Goal: Task Accomplishment & Management: Use online tool/utility

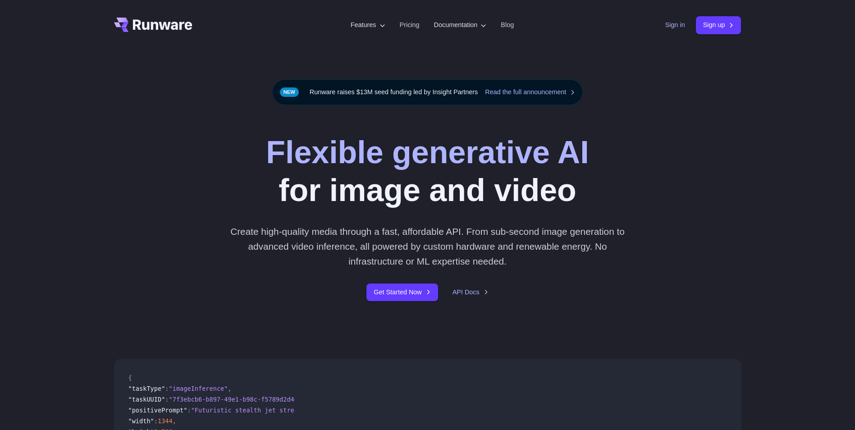
click at [679, 22] on link "Sign in" at bounding box center [676, 25] width 20 height 10
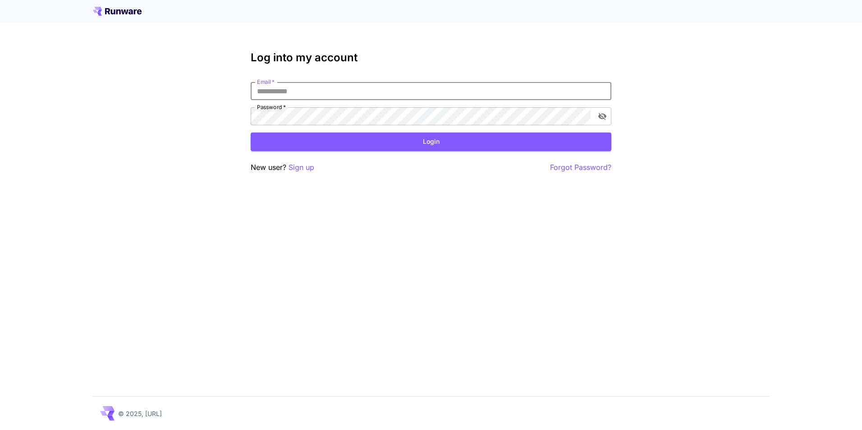
click at [482, 88] on input "Email   *" at bounding box center [431, 91] width 361 height 18
type input "**********"
click button "Login" at bounding box center [431, 142] width 361 height 18
click at [568, 162] on p "Forgot Password?" at bounding box center [580, 167] width 61 height 11
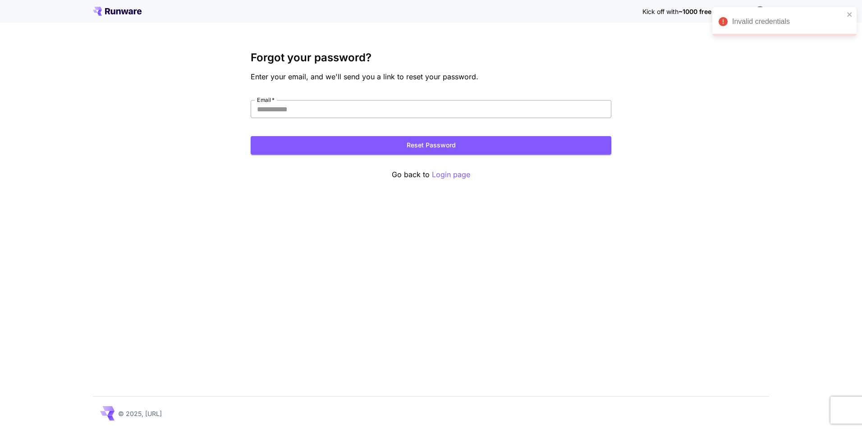
click at [512, 113] on input "Email   *" at bounding box center [431, 109] width 361 height 18
click at [429, 107] on input "Email   *" at bounding box center [431, 109] width 361 height 18
type input "**********"
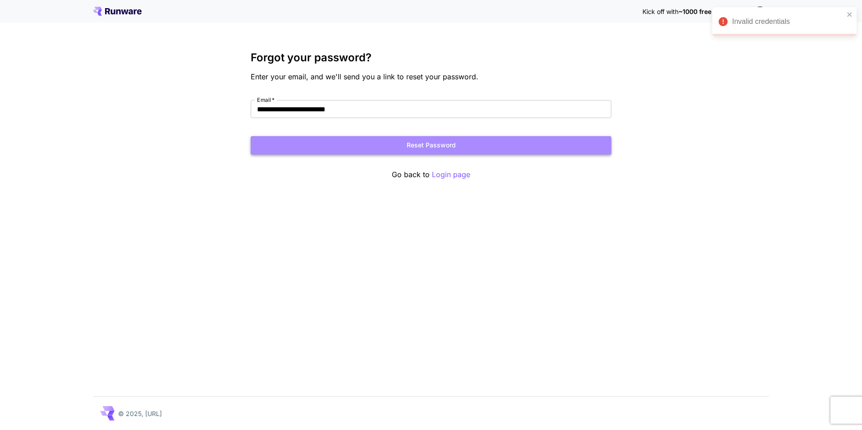
click at [406, 141] on button "Reset Password" at bounding box center [431, 145] width 361 height 18
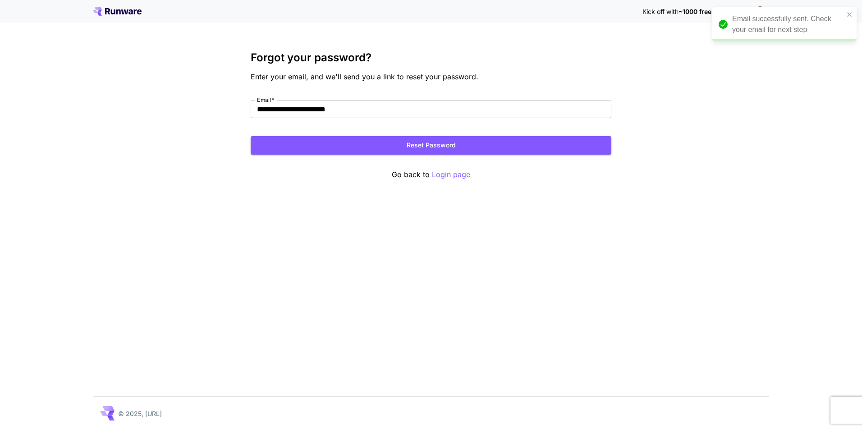
click at [443, 175] on p "Login page" at bounding box center [451, 174] width 38 height 11
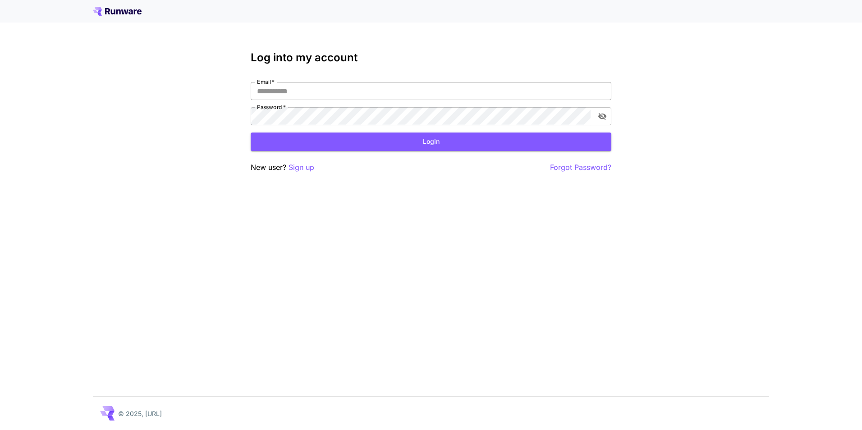
click at [492, 99] on input "Email   *" at bounding box center [431, 91] width 361 height 18
type input "**********"
click at [472, 144] on button "Login" at bounding box center [431, 142] width 361 height 18
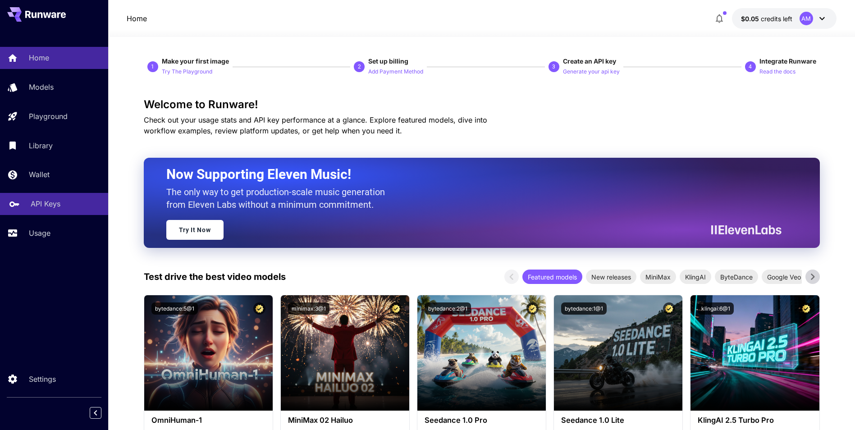
click at [65, 207] on div "API Keys" at bounding box center [66, 203] width 70 height 11
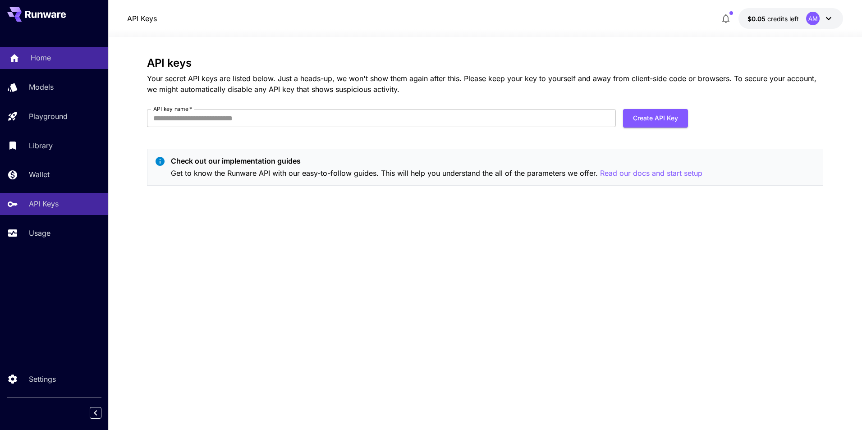
click at [59, 58] on div "Home" at bounding box center [66, 57] width 70 height 11
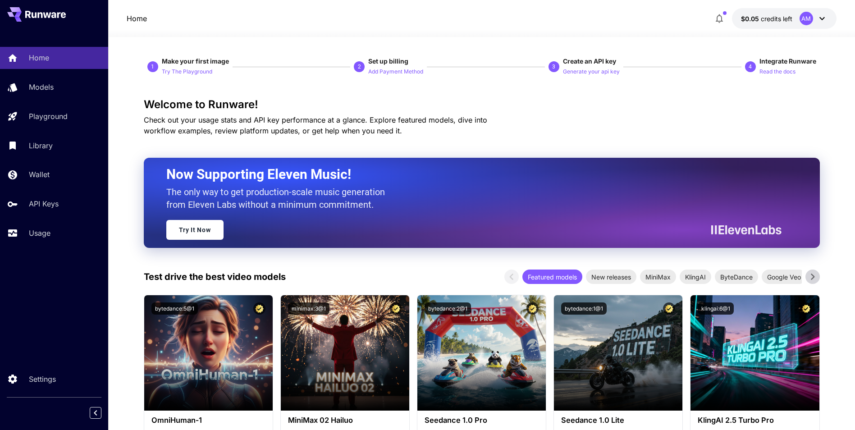
click at [822, 16] on icon at bounding box center [822, 18] width 11 height 11
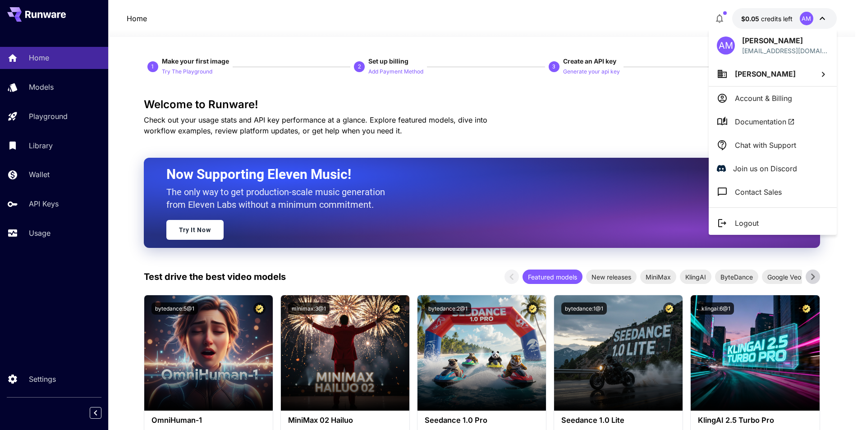
click at [624, 119] on div at bounding box center [431, 215] width 862 height 430
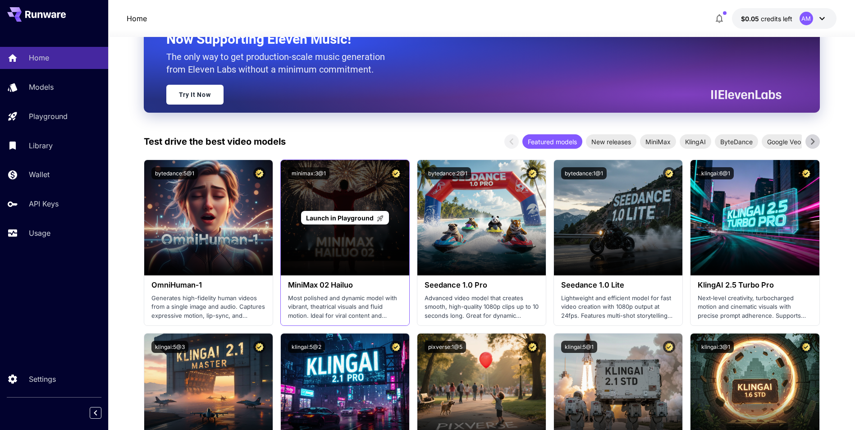
scroll to position [225, 0]
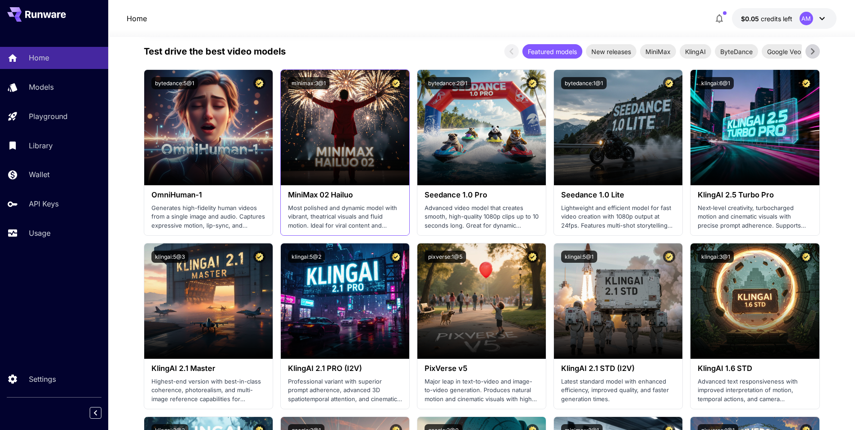
click at [331, 212] on p "Most polished and dynamic model with vibrant, theatrical visuals and fluid moti…" at bounding box center [345, 217] width 114 height 27
click at [348, 207] on p "Most polished and dynamic model with vibrant, theatrical visuals and fluid moti…" at bounding box center [345, 217] width 114 height 27
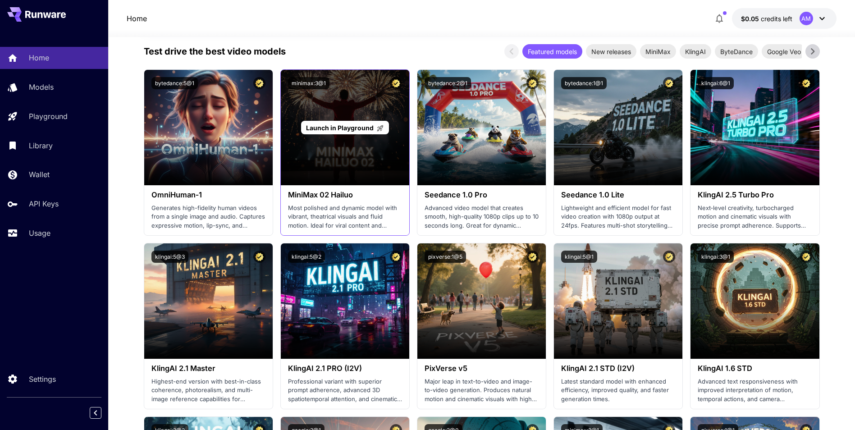
drag, startPoint x: 348, startPoint y: 207, endPoint x: 313, endPoint y: 137, distance: 78.4
click at [313, 137] on div "Launch in Playground" at bounding box center [345, 127] width 129 height 115
click at [354, 130] on span "Launch in Playground" at bounding box center [340, 128] width 68 height 8
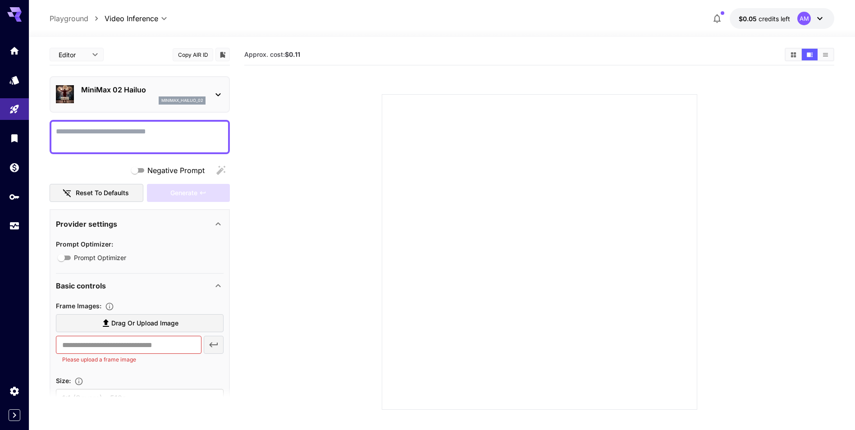
scroll to position [135, 0]
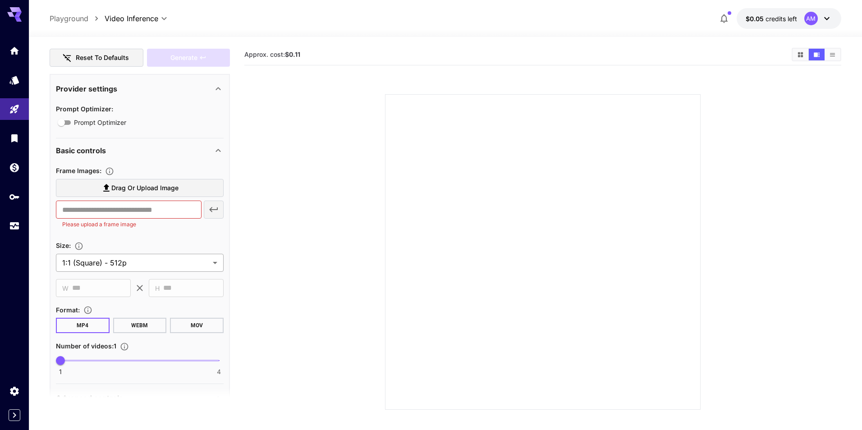
click at [147, 264] on body "**********" at bounding box center [431, 250] width 862 height 501
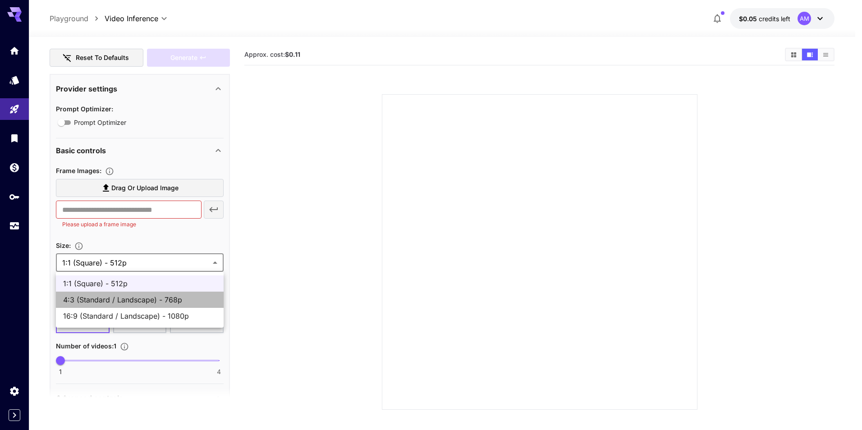
click at [141, 300] on span "4:3 (Standard / Landscape) - 768p" at bounding box center [139, 299] width 153 height 11
type input "**********"
type input "****"
type input "***"
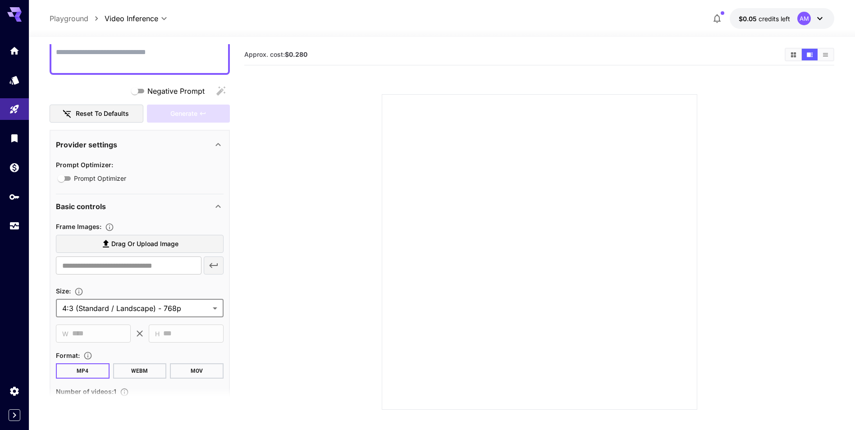
scroll to position [0, 0]
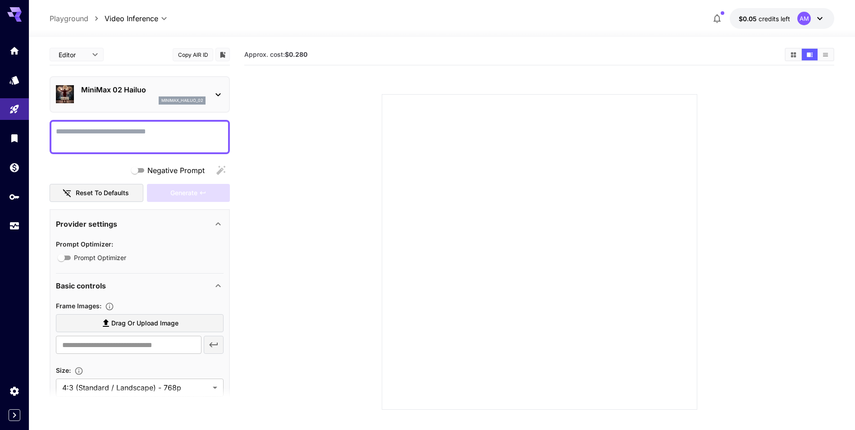
click at [219, 95] on icon at bounding box center [218, 94] width 5 height 3
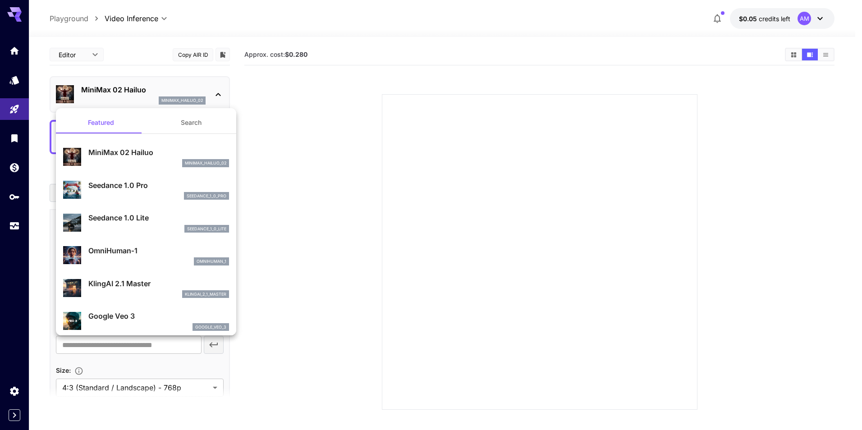
click at [219, 95] on div at bounding box center [431, 215] width 862 height 430
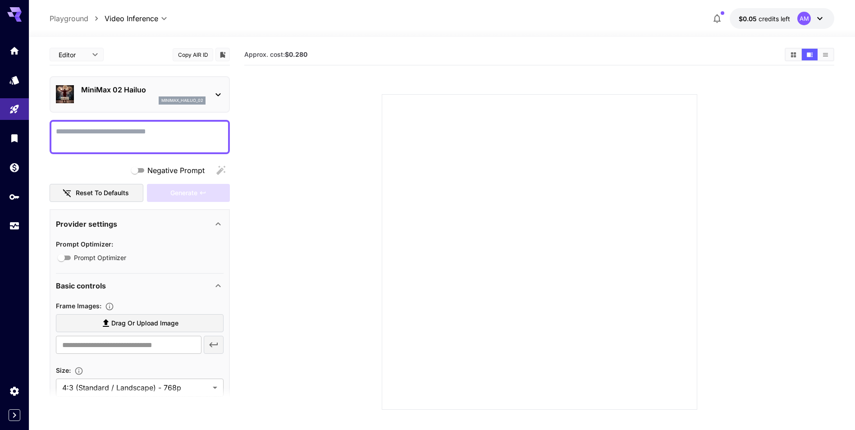
click at [78, 54] on body "**********" at bounding box center [427, 250] width 855 height 501
click at [121, 47] on div at bounding box center [431, 215] width 862 height 430
click at [75, 54] on body "**********" at bounding box center [427, 250] width 855 height 501
click at [83, 87] on span "JSON" at bounding box center [77, 89] width 40 height 11
type input "****"
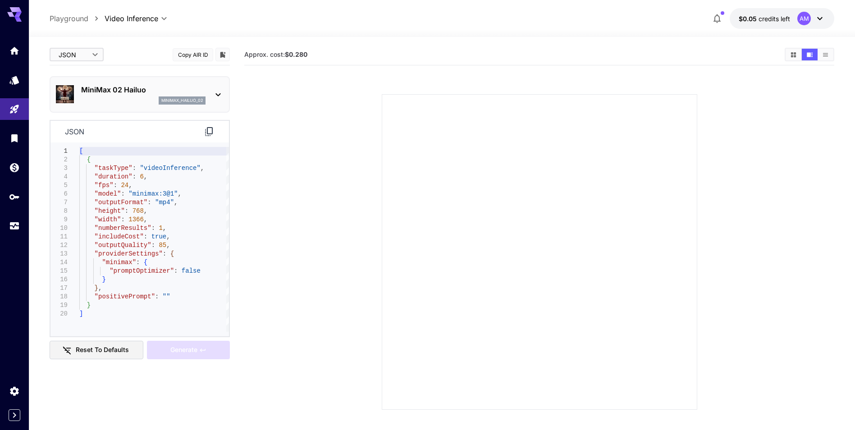
type textarea "**********"
click at [159, 208] on div "[ { "taskType" : "videoInference" , "duration" : 6 , "fps" : 24 , "model" : "mi…" at bounding box center [154, 239] width 150 height 185
click at [387, 142] on div at bounding box center [540, 252] width 316 height 316
click at [432, 133] on div at bounding box center [540, 252] width 316 height 316
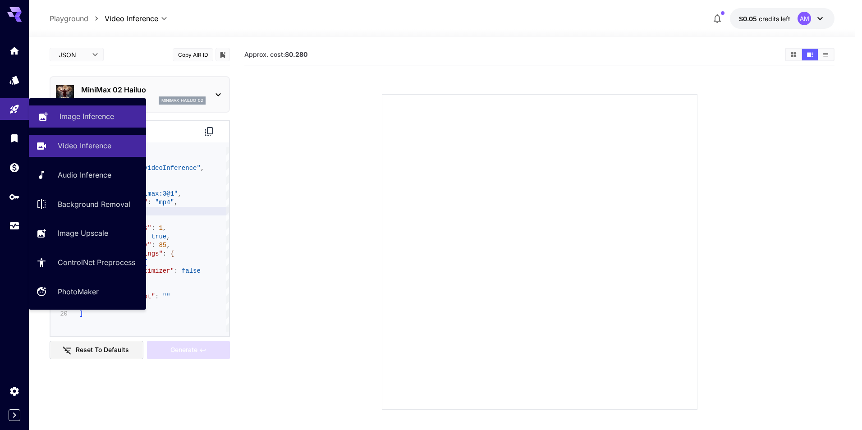
click at [70, 113] on p "Image Inference" at bounding box center [87, 116] width 55 height 11
type input "**********"
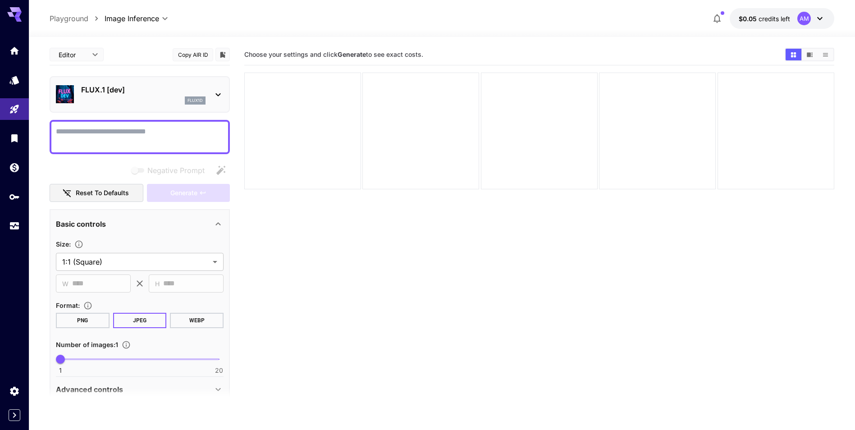
click at [116, 96] on div "flux1d" at bounding box center [143, 100] width 124 height 8
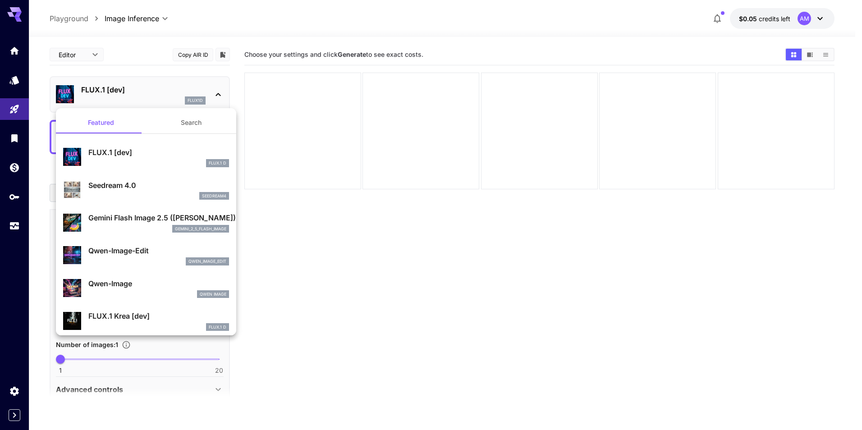
click at [311, 235] on div at bounding box center [431, 215] width 862 height 430
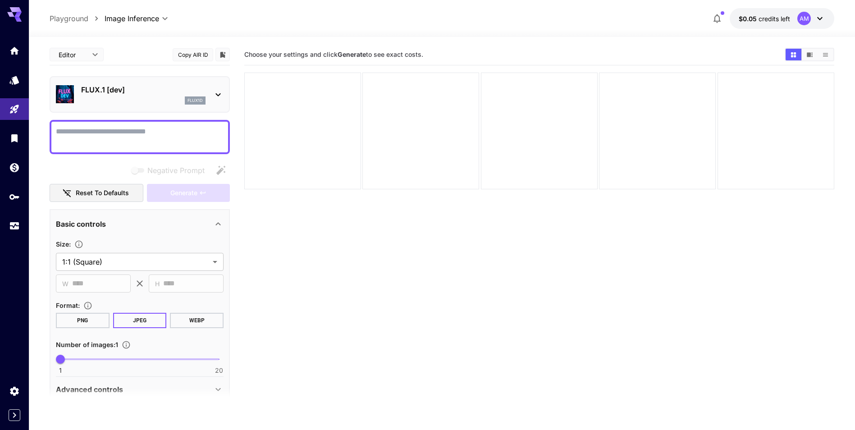
click at [213, 95] on icon at bounding box center [218, 94] width 11 height 11
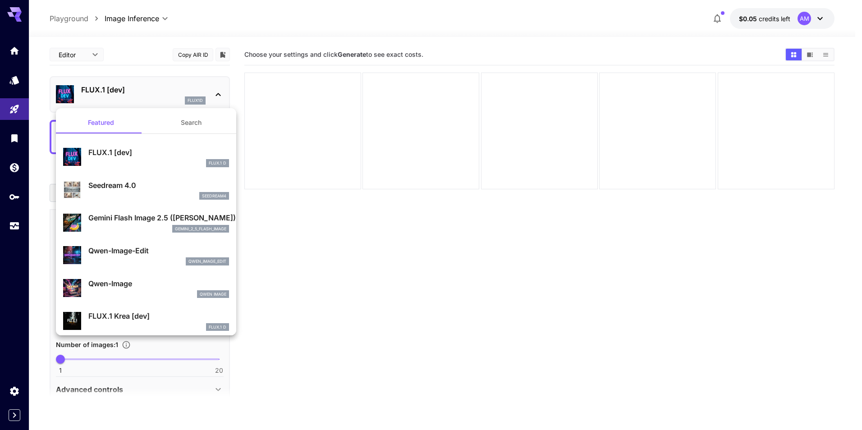
click at [159, 225] on div "gemini_2_5_flash_image" at bounding box center [158, 229] width 141 height 8
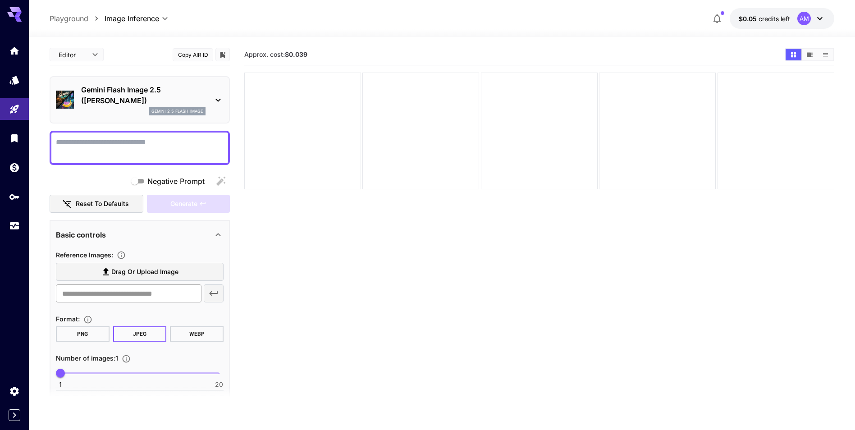
scroll to position [54, 0]
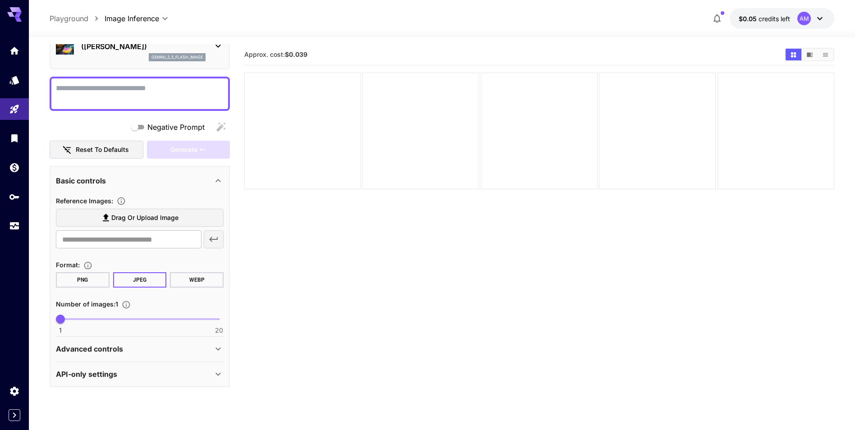
click at [160, 344] on div "Advanced controls" at bounding box center [134, 349] width 157 height 11
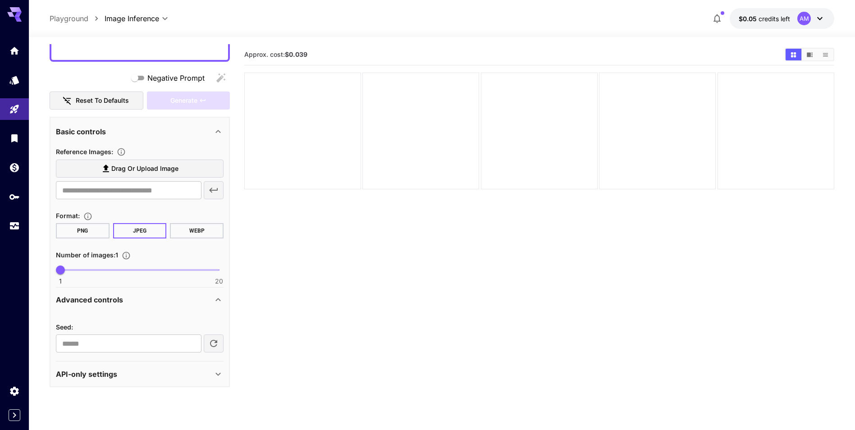
scroll to position [71, 0]
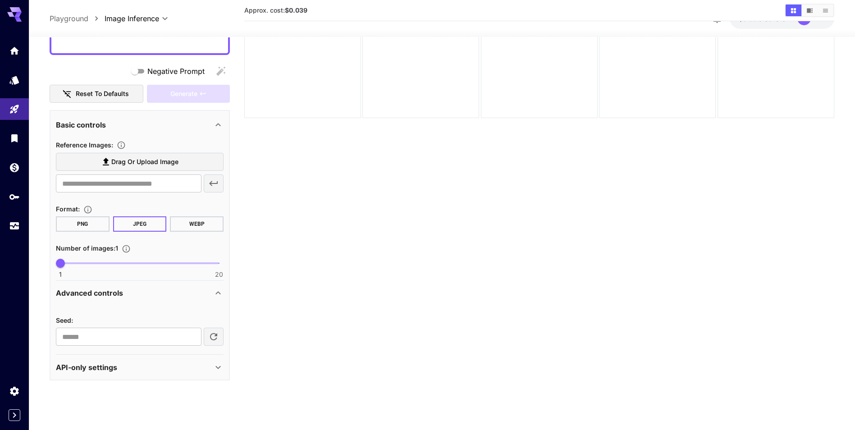
click at [165, 364] on div "API-only settings" at bounding box center [134, 367] width 157 height 11
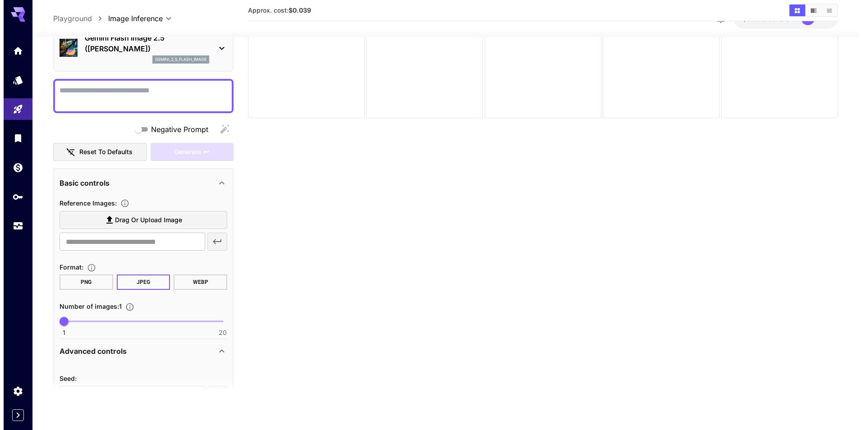
scroll to position [0, 0]
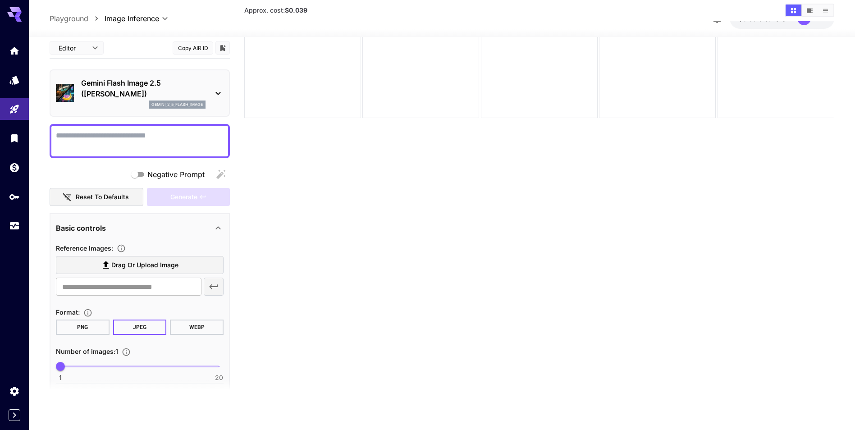
click at [160, 95] on p "Gemini Flash Image 2.5 ([PERSON_NAME])" at bounding box center [143, 89] width 124 height 22
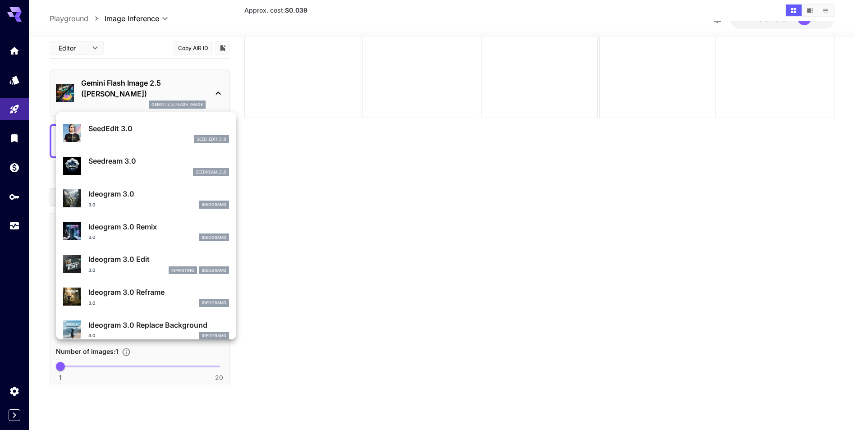
scroll to position [271, 0]
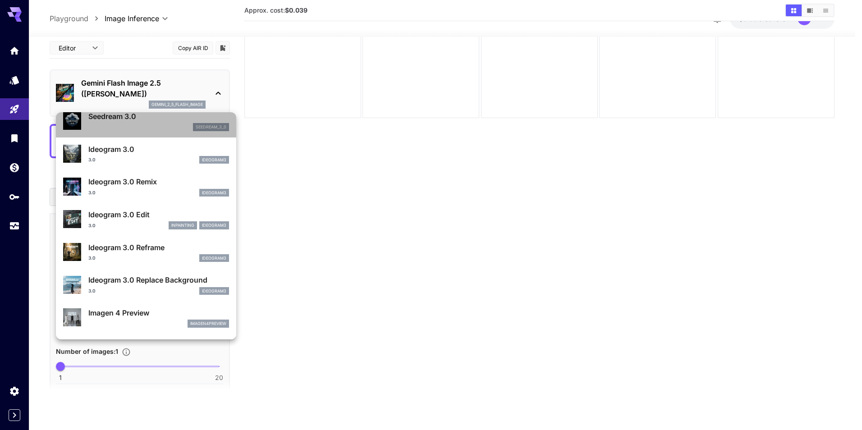
click at [148, 115] on p "Seedream 3.0" at bounding box center [158, 116] width 141 height 11
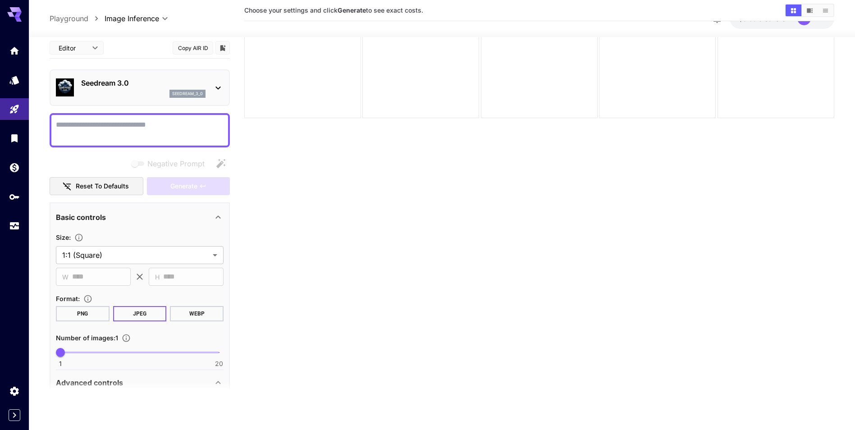
click at [184, 70] on div "Seedream 3.0 seedream_3_0" at bounding box center [140, 87] width 180 height 37
click at [197, 84] on p "Seedream 3.0" at bounding box center [143, 83] width 124 height 11
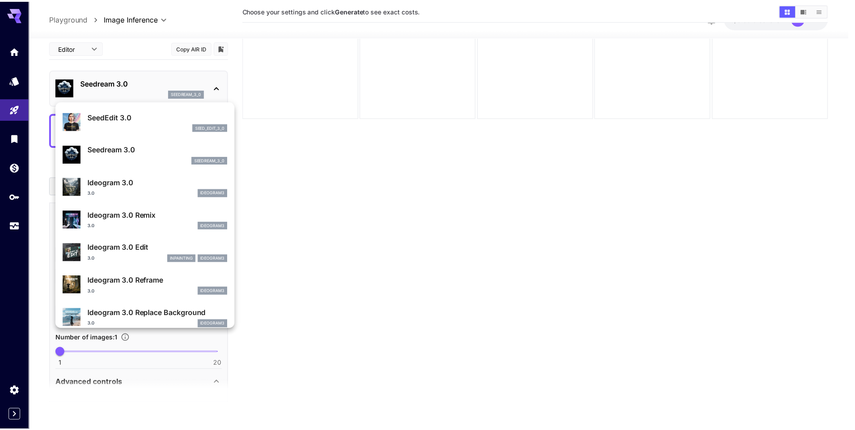
scroll to position [271, 0]
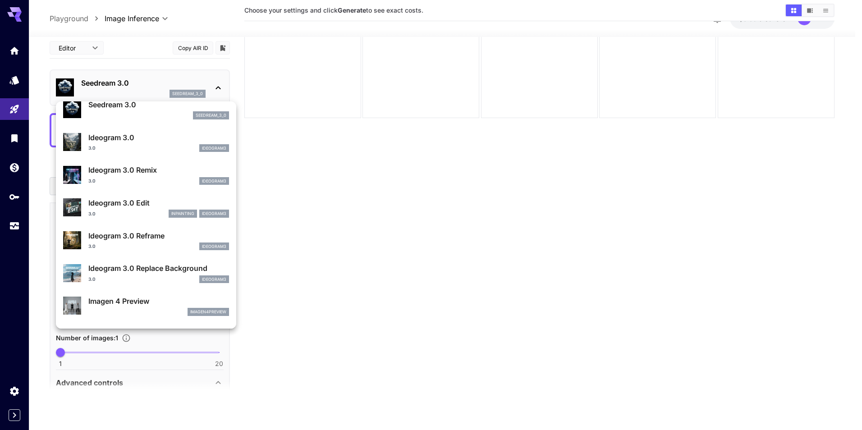
click at [124, 136] on p "Ideogram 3.0" at bounding box center [158, 137] width 141 height 11
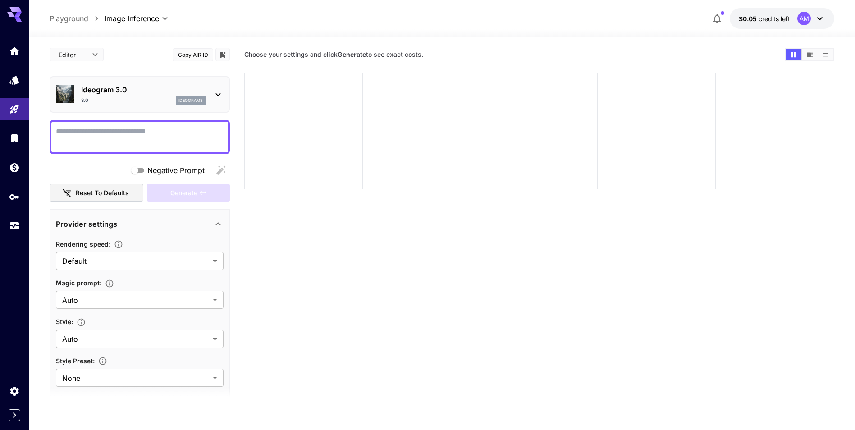
click at [203, 100] on div "ideogram3" at bounding box center [191, 100] width 30 height 8
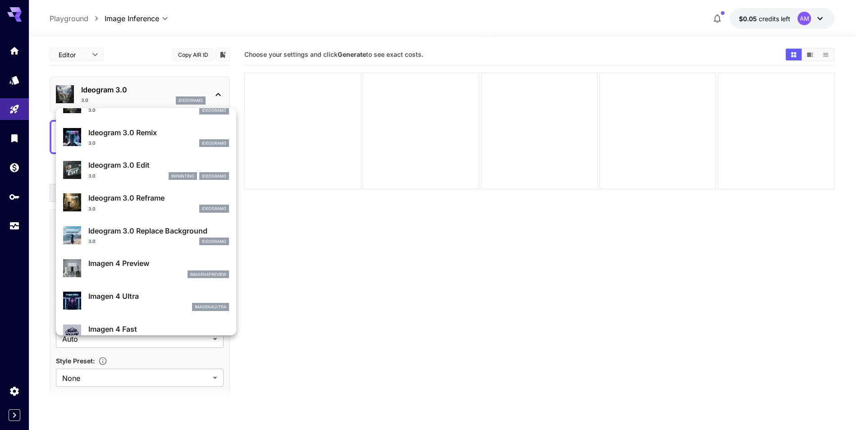
scroll to position [407, 0]
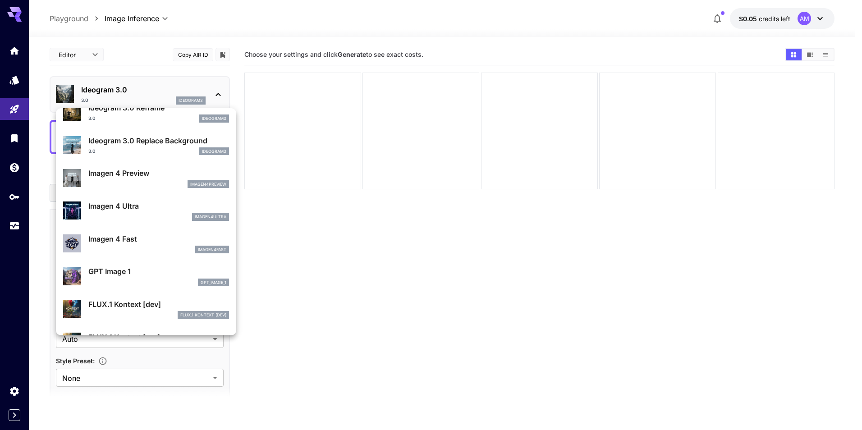
click at [174, 273] on p "GPT Image 1" at bounding box center [158, 271] width 141 height 11
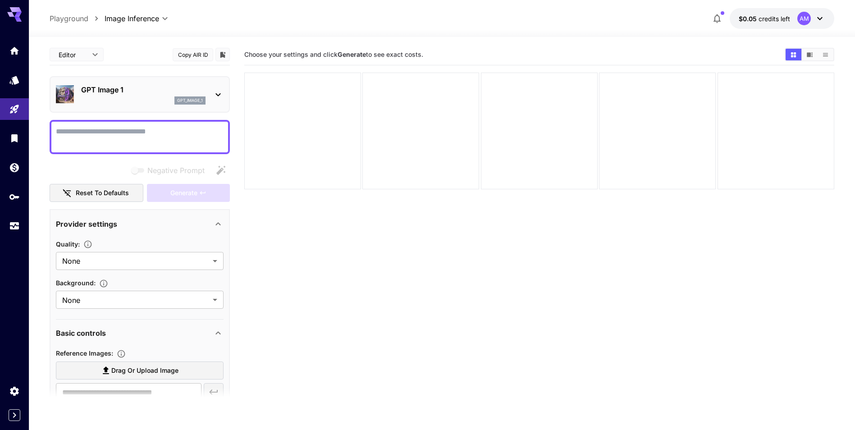
click at [141, 101] on div "gpt_image_1" at bounding box center [143, 100] width 124 height 8
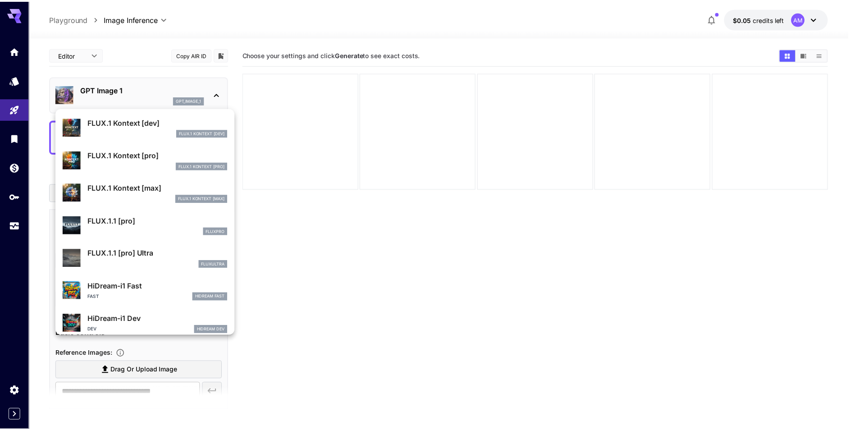
scroll to position [454, 0]
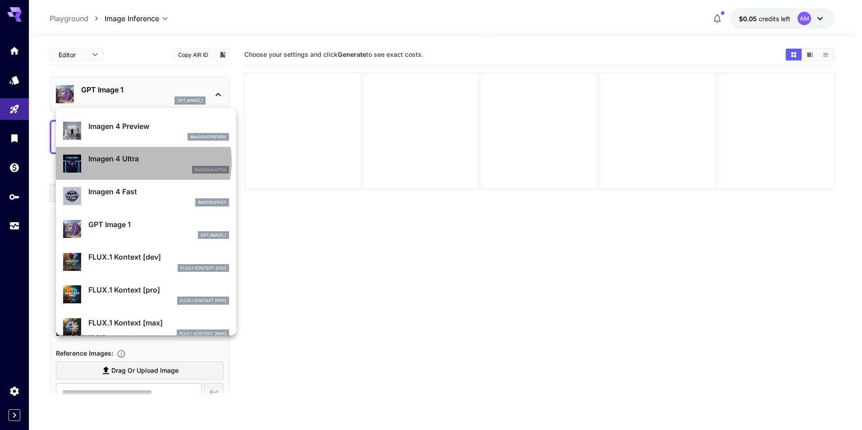
click at [131, 161] on p "Imagen 4 Ultra" at bounding box center [158, 158] width 141 height 11
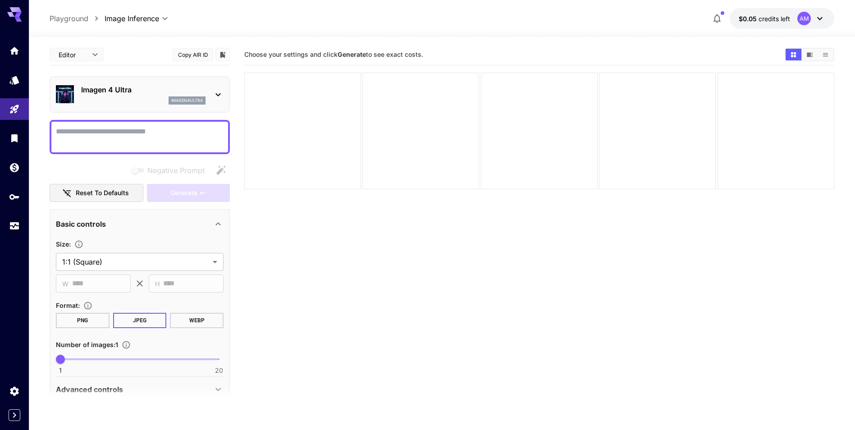
scroll to position [45, 0]
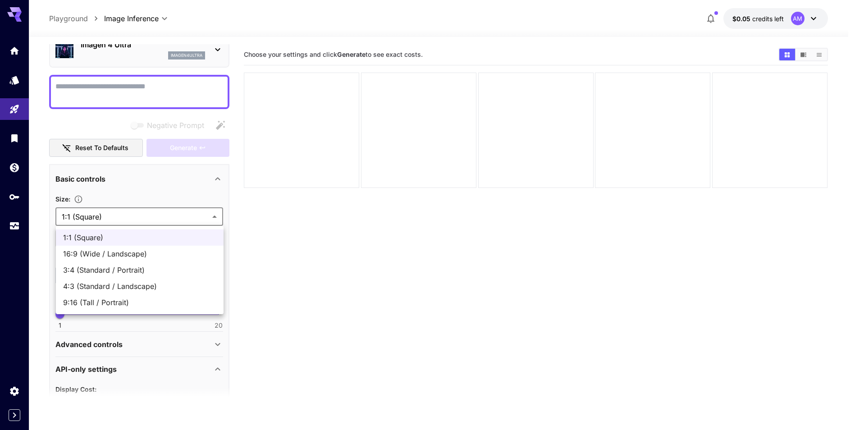
click at [132, 215] on body "**********" at bounding box center [427, 250] width 855 height 501
click at [133, 252] on span "16:9 (Wide / Landscape)" at bounding box center [139, 253] width 153 height 11
type input "**********"
type input "****"
type input "***"
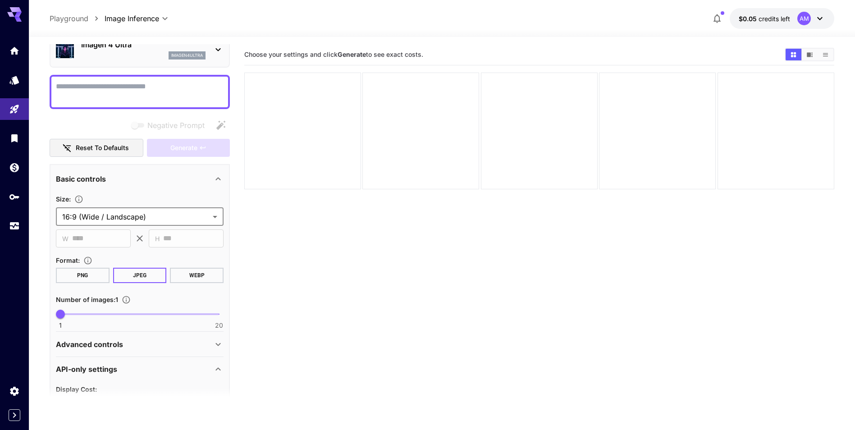
scroll to position [0, 0]
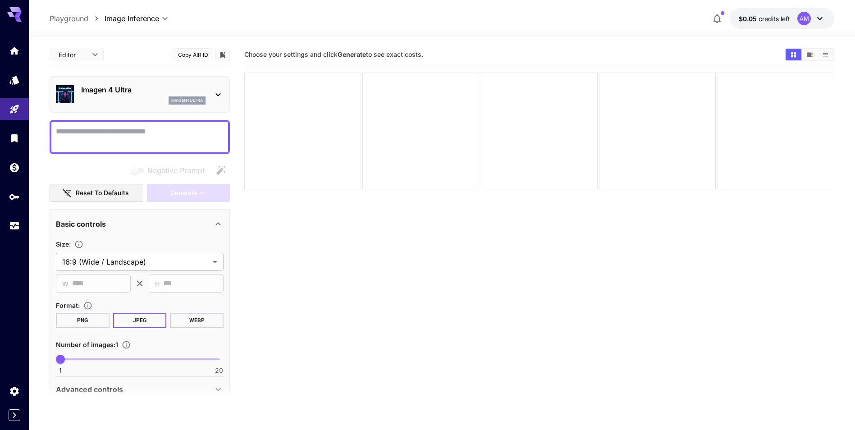
click at [178, 132] on textarea "Negative Prompt" at bounding box center [140, 137] width 168 height 22
paste textarea "**********"
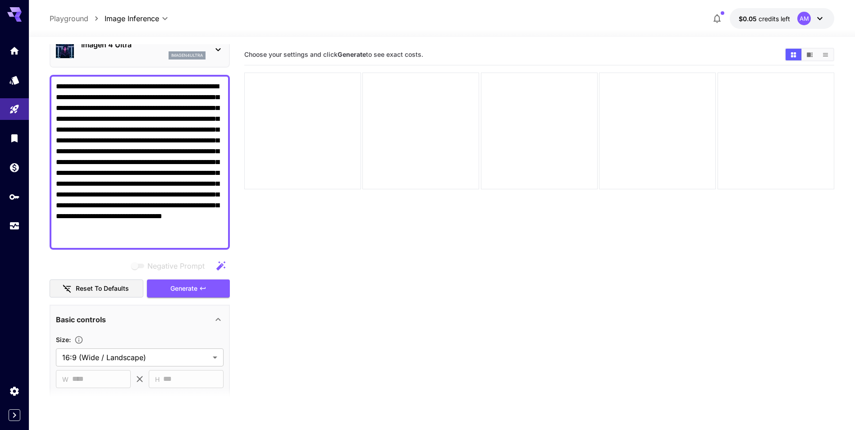
scroll to position [135, 0]
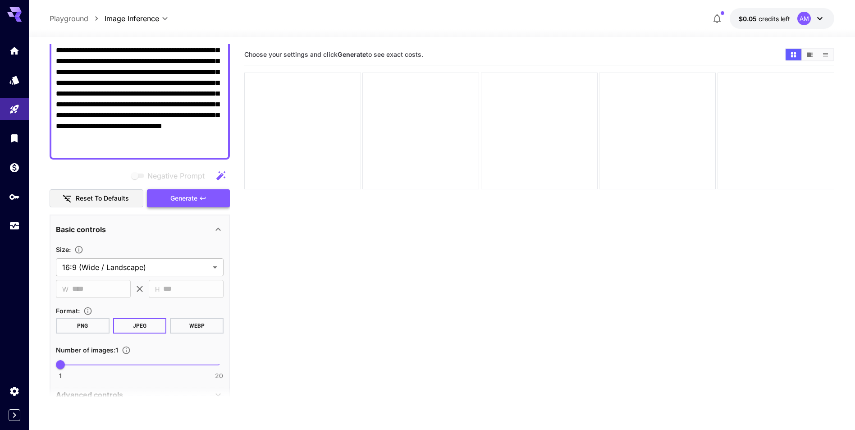
type textarea "**********"
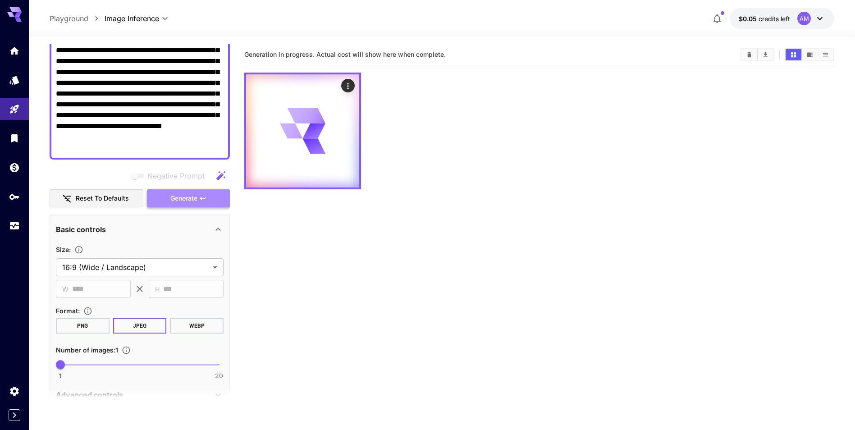
click at [212, 195] on button "Generate" at bounding box center [188, 198] width 83 height 18
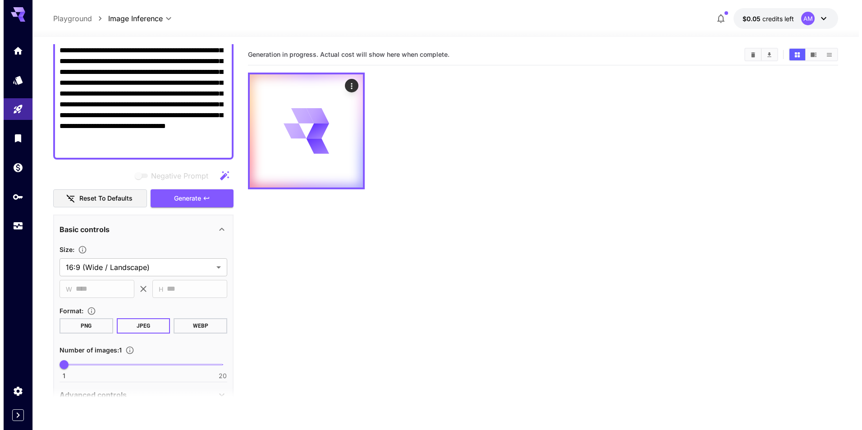
scroll to position [0, 0]
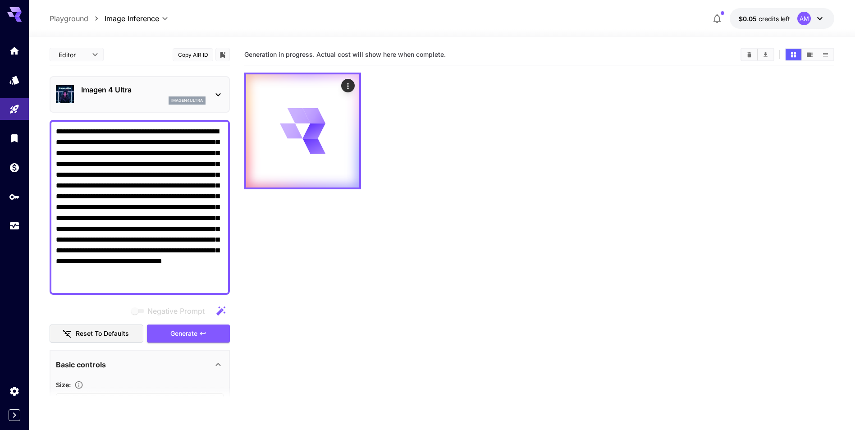
click at [150, 98] on div "imagen4ultra" at bounding box center [143, 100] width 124 height 8
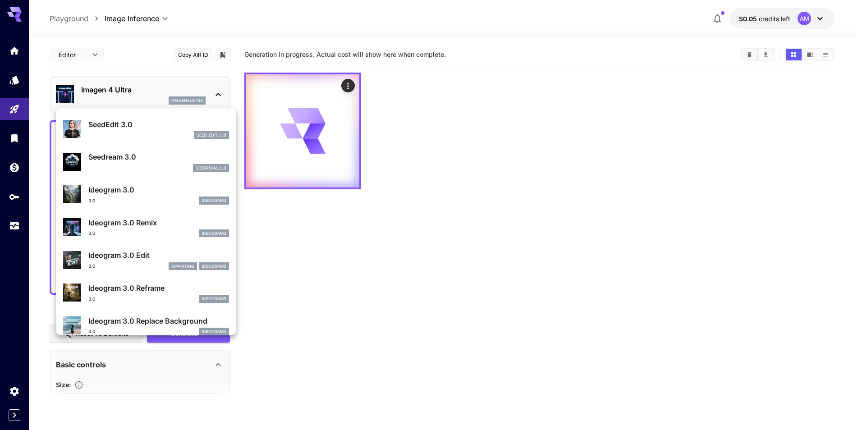
scroll to position [90, 0]
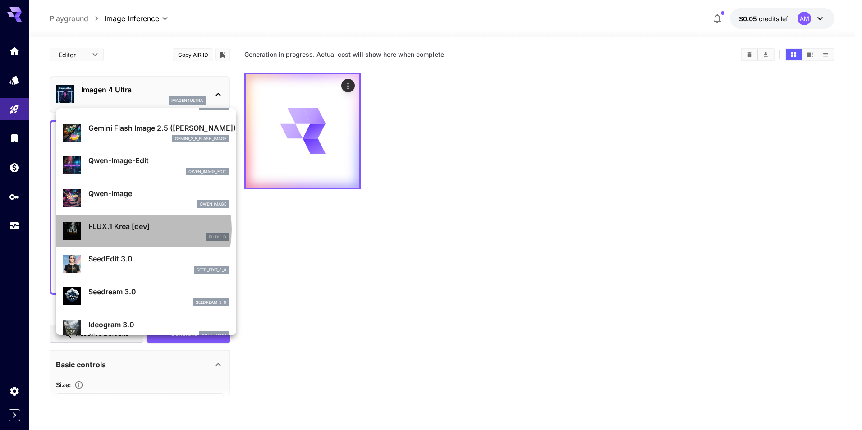
click at [133, 230] on p "FLUX.1 Krea [dev]" at bounding box center [158, 226] width 141 height 11
type input "**********"
type input "****"
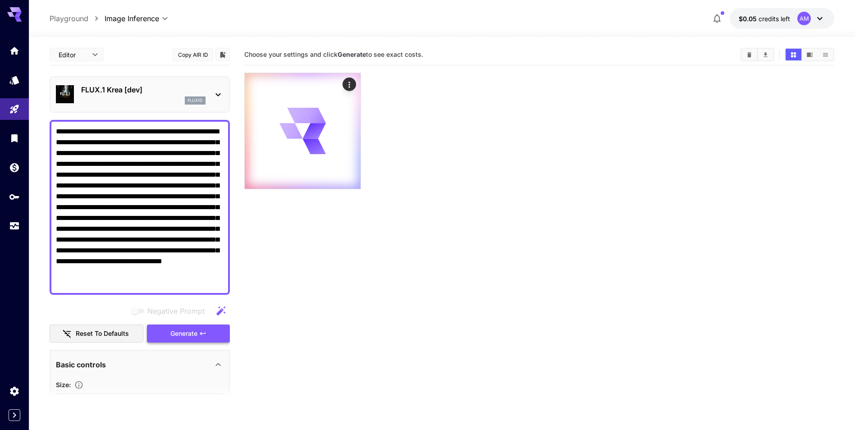
click at [193, 339] on span "Generate" at bounding box center [183, 333] width 27 height 11
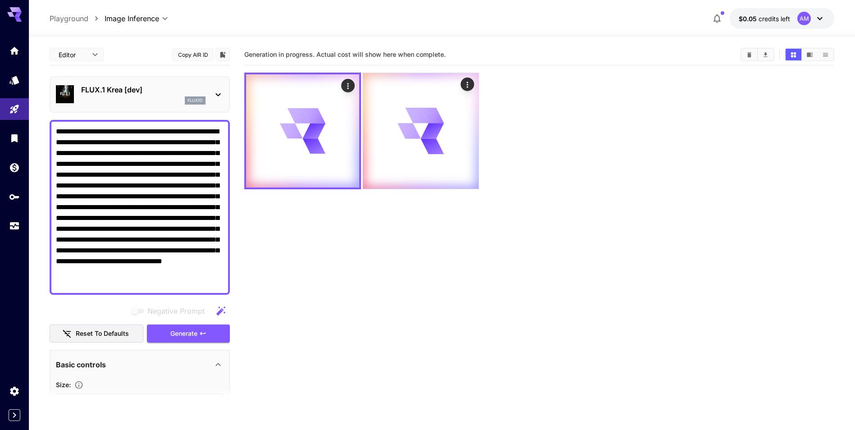
click at [179, 96] on div "flux1d" at bounding box center [143, 100] width 124 height 8
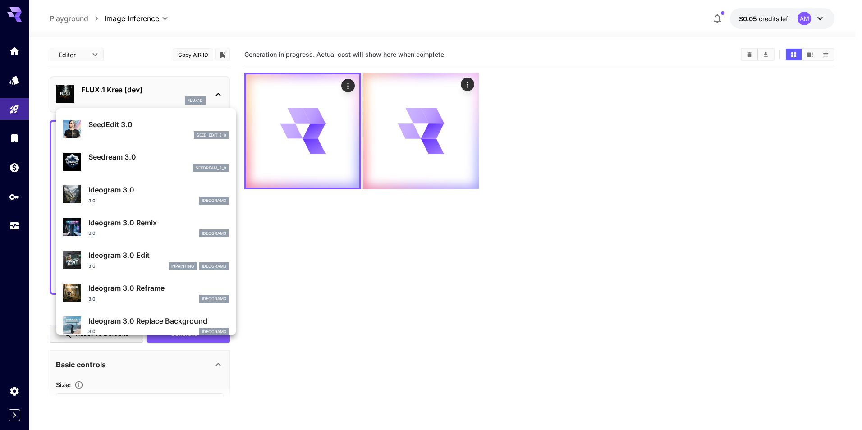
scroll to position [361, 0]
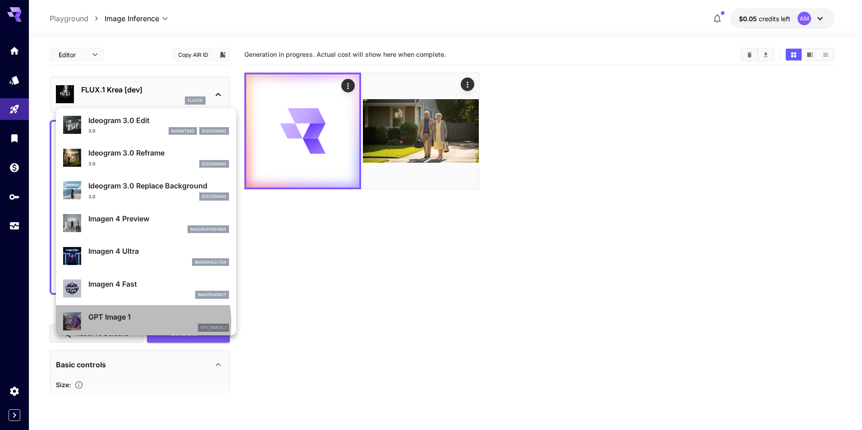
click at [118, 322] on div "GPT Image 1 gpt_image_1" at bounding box center [158, 322] width 141 height 20
type input "**********"
type input "****"
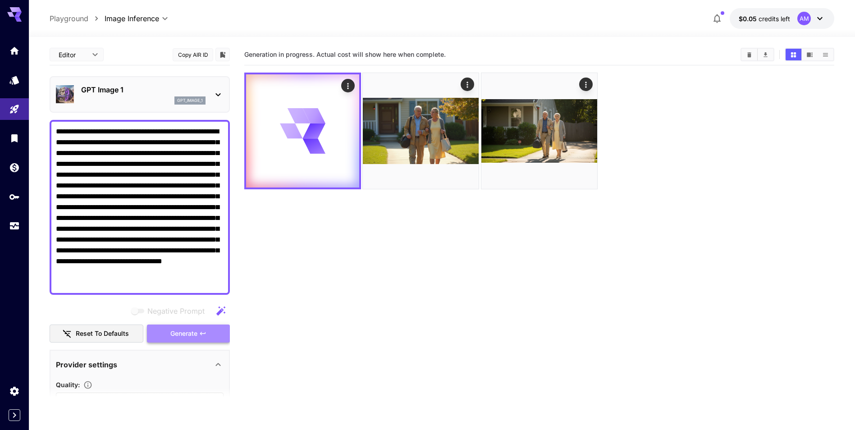
click at [172, 334] on span "Generate" at bounding box center [183, 333] width 27 height 11
click at [210, 101] on div "GPT Image 1 gpt_image_1" at bounding box center [140, 95] width 168 height 28
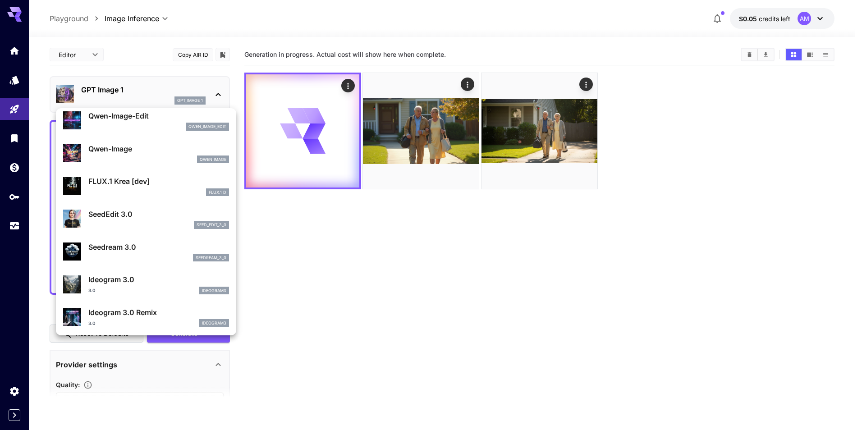
scroll to position [180, 0]
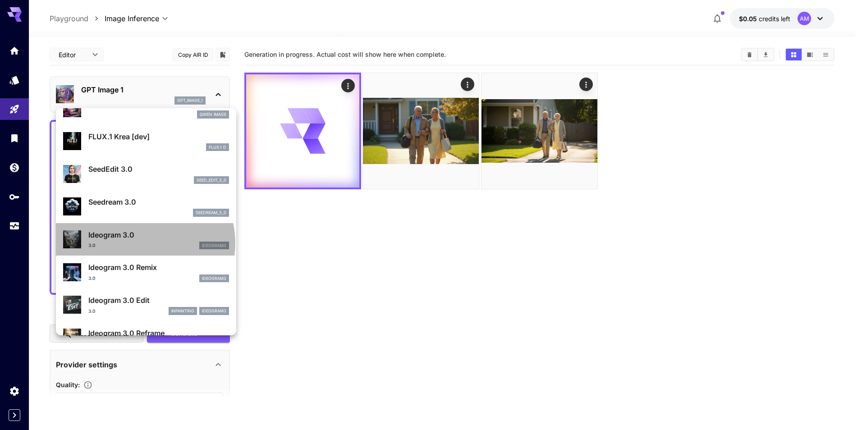
click at [144, 243] on div "3.0 ideogram3" at bounding box center [158, 246] width 141 height 8
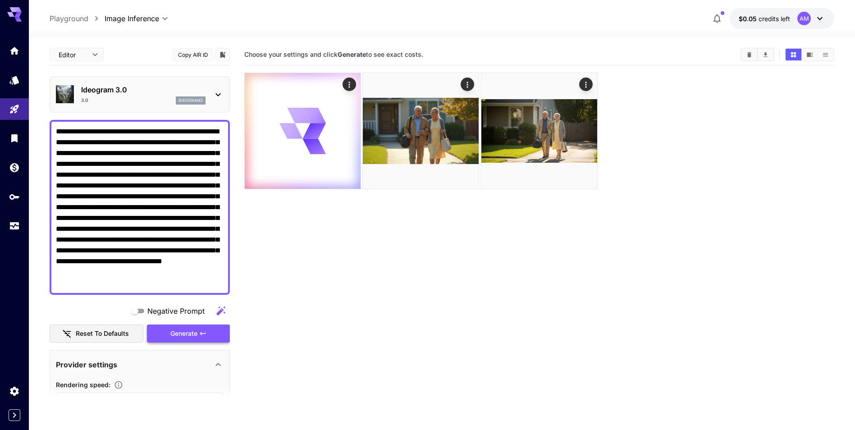
click at [190, 334] on span "Generate" at bounding box center [183, 333] width 27 height 11
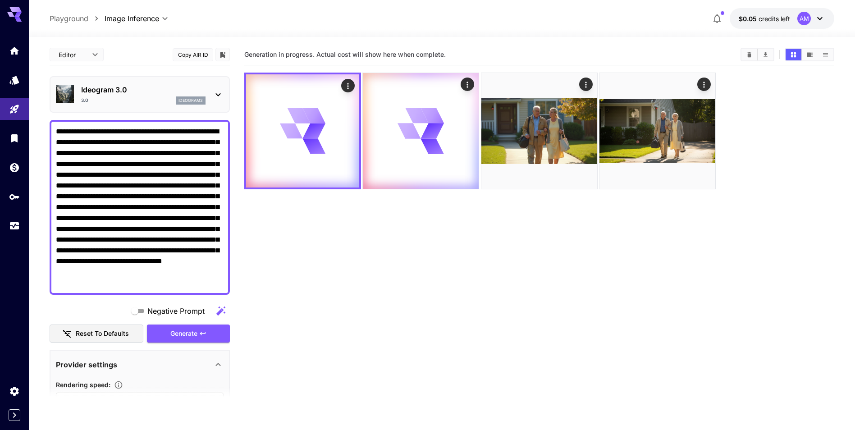
click at [211, 94] on div "Ideogram 3.0 3.0 ideogram3" at bounding box center [140, 95] width 168 height 28
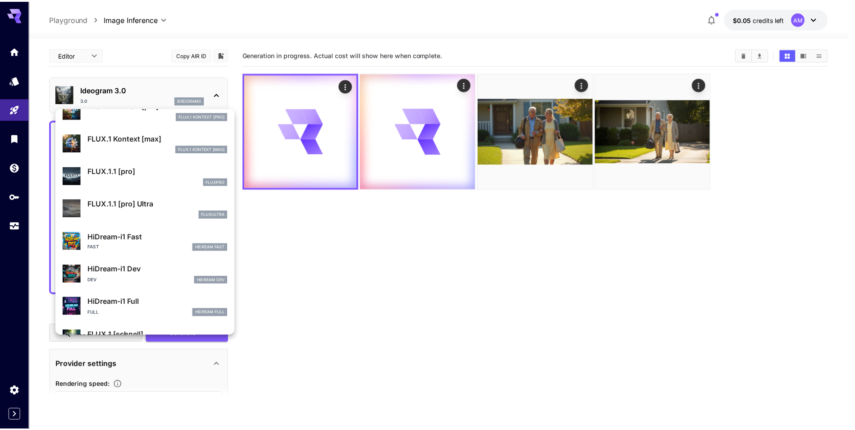
scroll to position [549, 0]
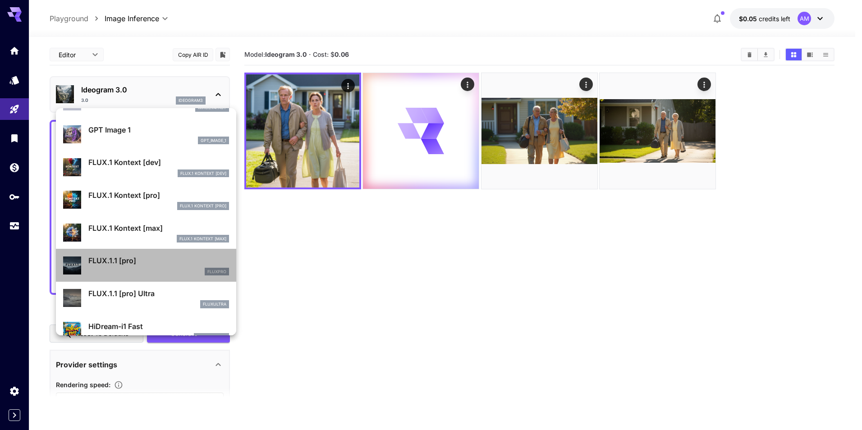
click at [147, 277] on div "FLUX.1.1 [pro] fluxpro" at bounding box center [146, 266] width 166 height 28
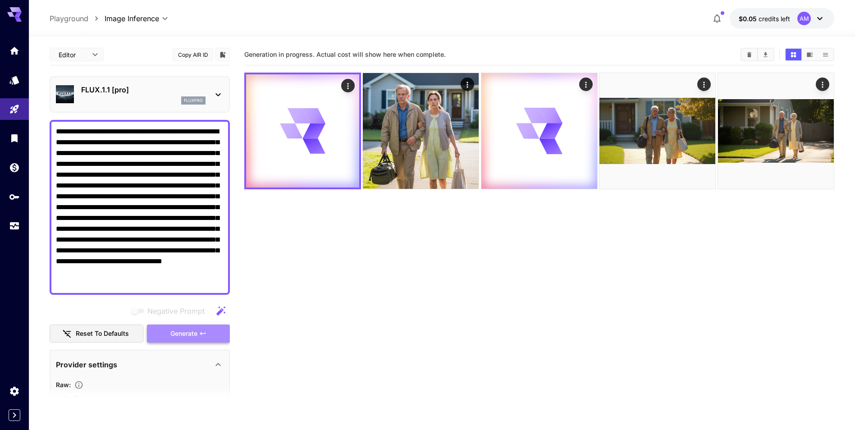
click at [179, 335] on span "Generate" at bounding box center [183, 333] width 27 height 11
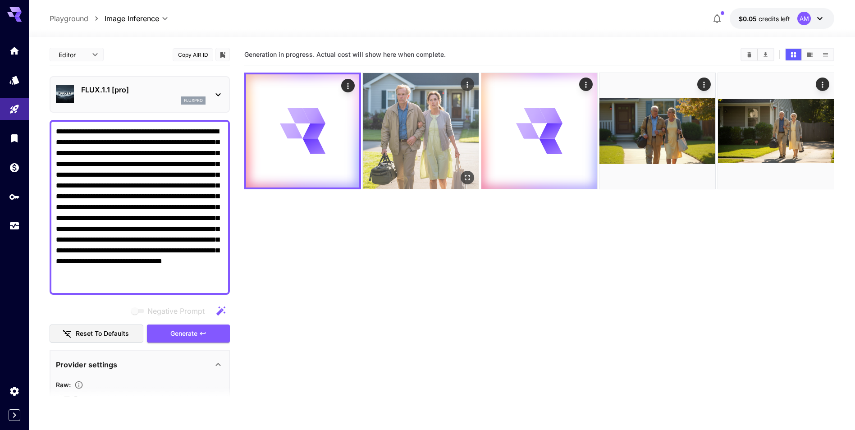
click at [453, 118] on img at bounding box center [421, 131] width 116 height 116
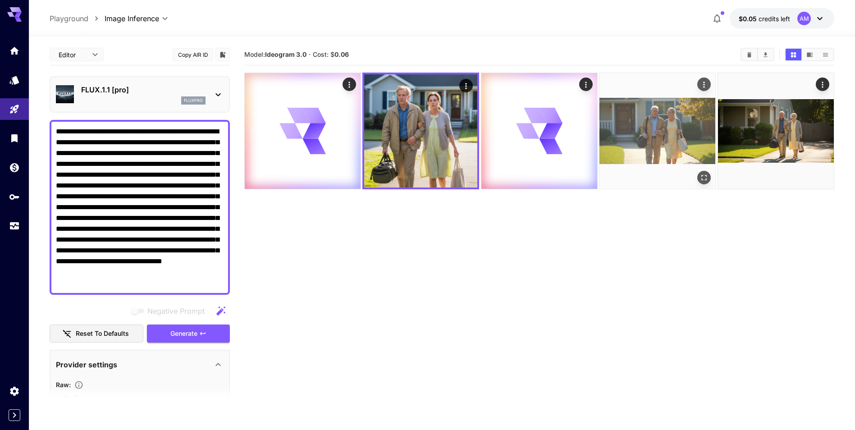
click at [626, 124] on img at bounding box center [658, 131] width 116 height 116
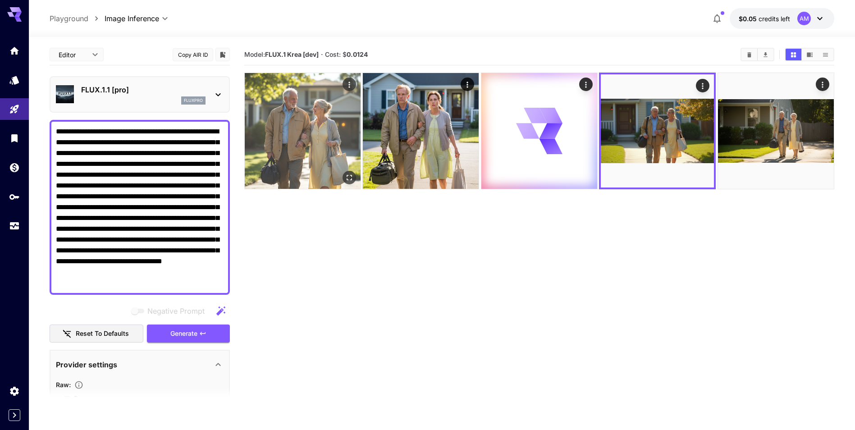
click at [337, 124] on img at bounding box center [303, 131] width 116 height 116
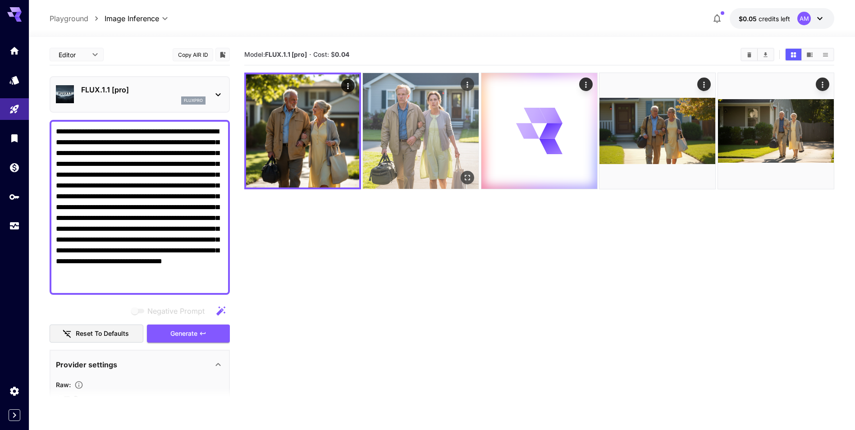
click at [386, 117] on img at bounding box center [421, 131] width 116 height 116
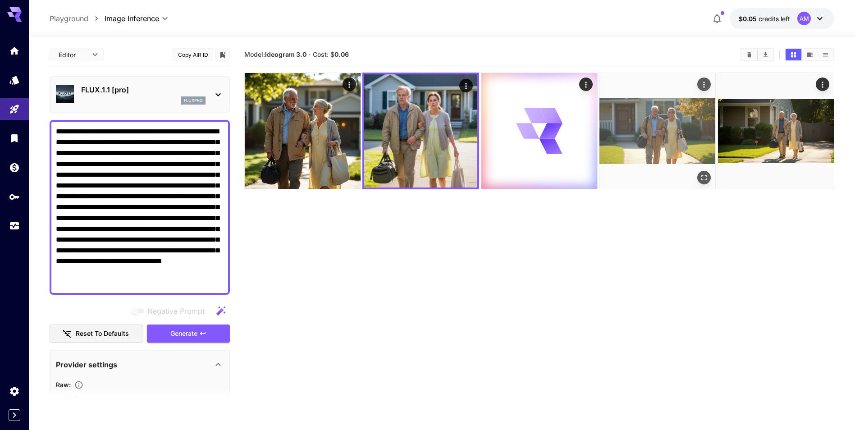
click at [632, 126] on img at bounding box center [658, 131] width 116 height 116
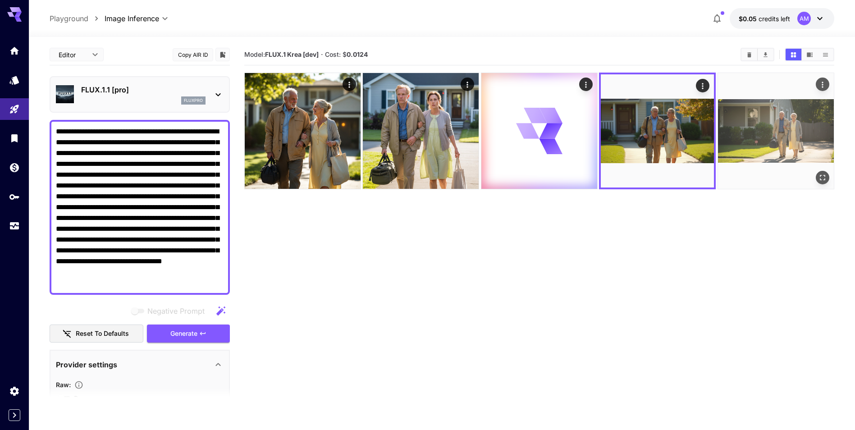
click at [751, 130] on img at bounding box center [776, 131] width 116 height 116
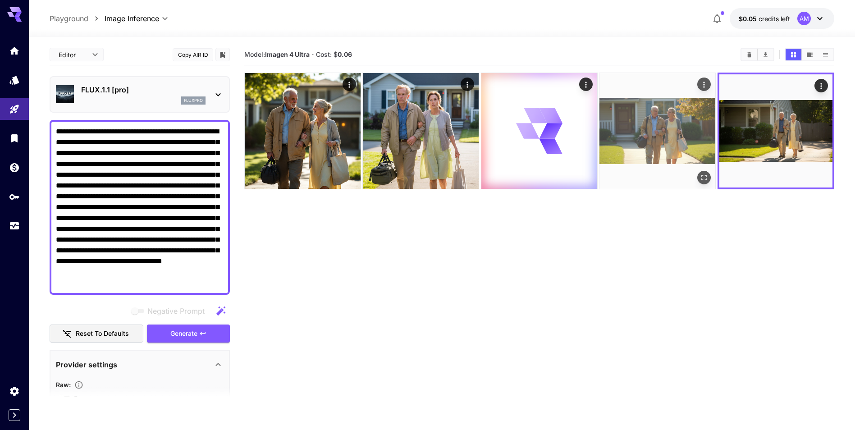
click at [669, 133] on img at bounding box center [658, 131] width 116 height 116
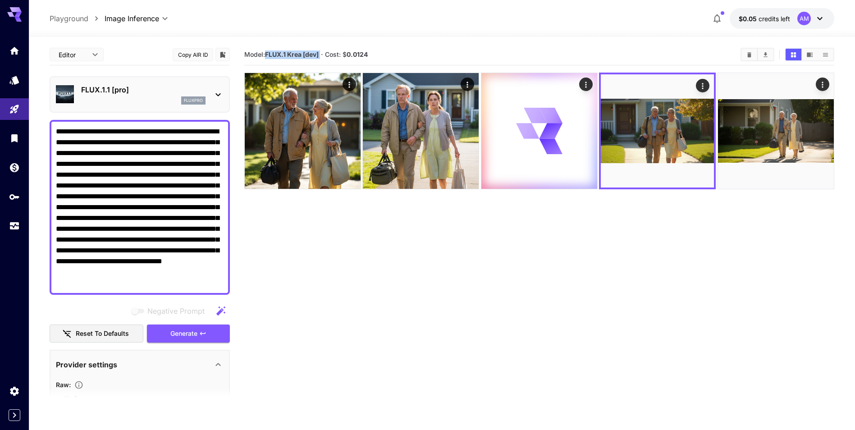
drag, startPoint x: 265, startPoint y: 55, endPoint x: 323, endPoint y: 58, distance: 58.3
click at [323, 58] on section "Model: FLUX.1 Krea [dev] · Cost: $ 0.0124" at bounding box center [488, 54] width 489 height 11
copy span "FLUX.1 Krea [dev]"
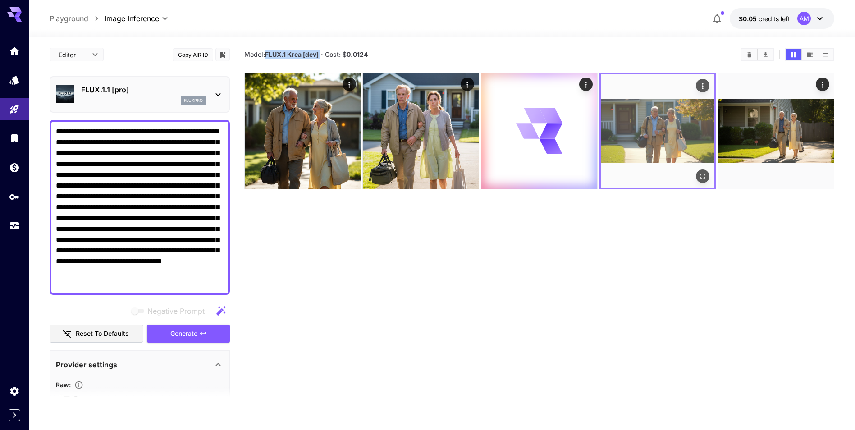
click at [642, 122] on img at bounding box center [657, 130] width 113 height 113
drag, startPoint x: 642, startPoint y: 122, endPoint x: 700, endPoint y: 179, distance: 81.0
click at [700, 179] on icon "Open in fullscreen" at bounding box center [703, 176] width 9 height 9
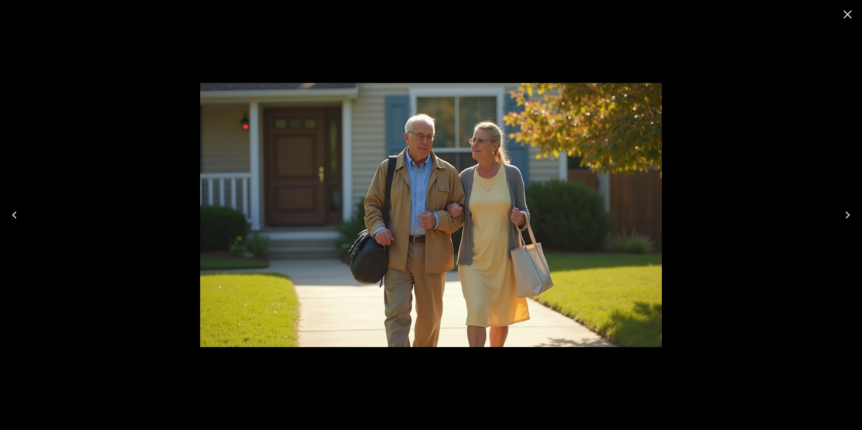
click at [737, 55] on div at bounding box center [431, 215] width 862 height 430
click at [849, 13] on icon "Close" at bounding box center [848, 14] width 9 height 9
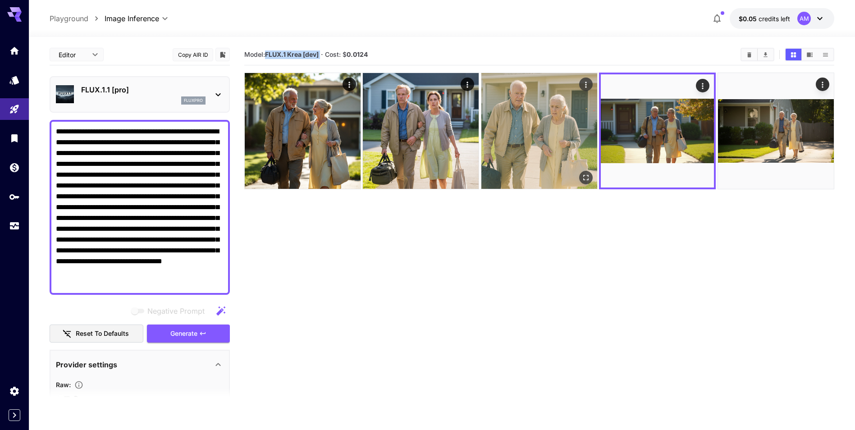
click at [555, 142] on img at bounding box center [540, 131] width 116 height 116
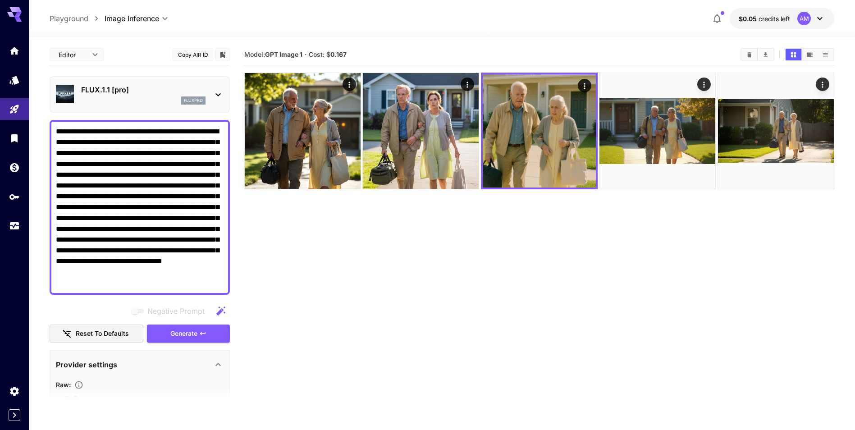
click at [408, 46] on div "Model: GPT Image 1 · Cost: $ 0.167" at bounding box center [539, 54] width 590 height 21
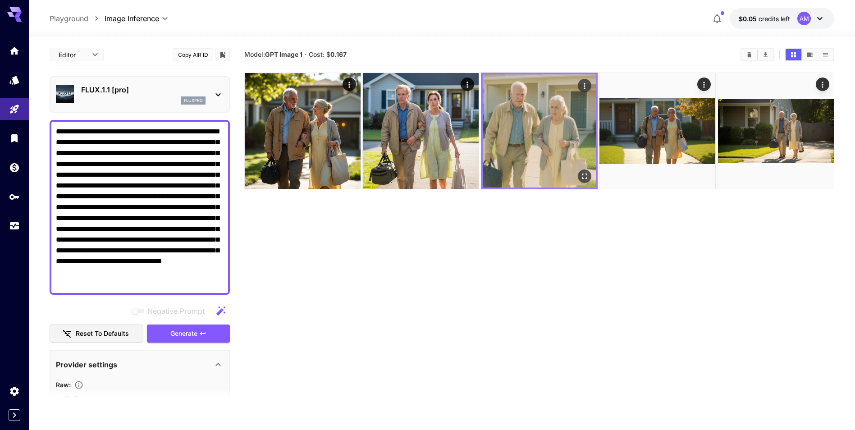
click at [558, 124] on img at bounding box center [539, 130] width 113 height 113
click at [567, 106] on img at bounding box center [539, 130] width 113 height 113
click at [583, 175] on icon "Open in fullscreen" at bounding box center [584, 176] width 5 height 5
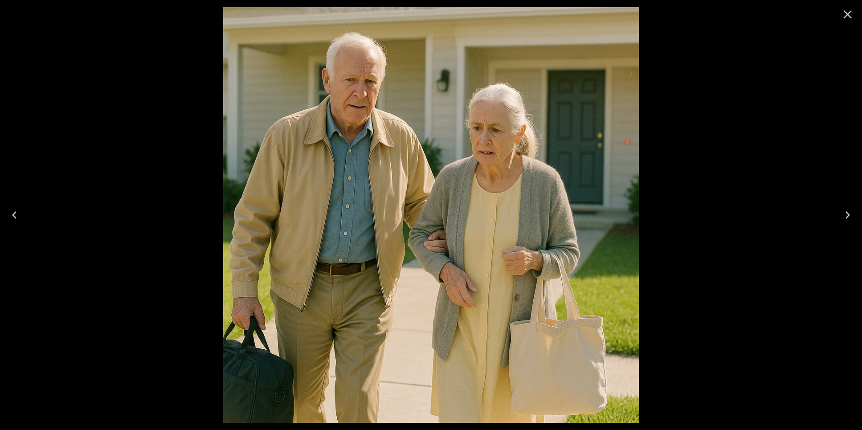
click at [772, 87] on div at bounding box center [431, 215] width 862 height 430
click at [845, 18] on icon "Close" at bounding box center [848, 14] width 9 height 9
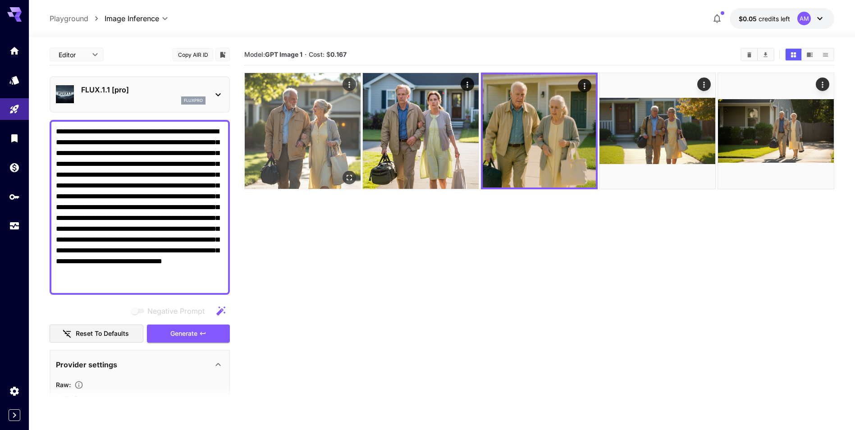
click at [321, 111] on img at bounding box center [303, 131] width 116 height 116
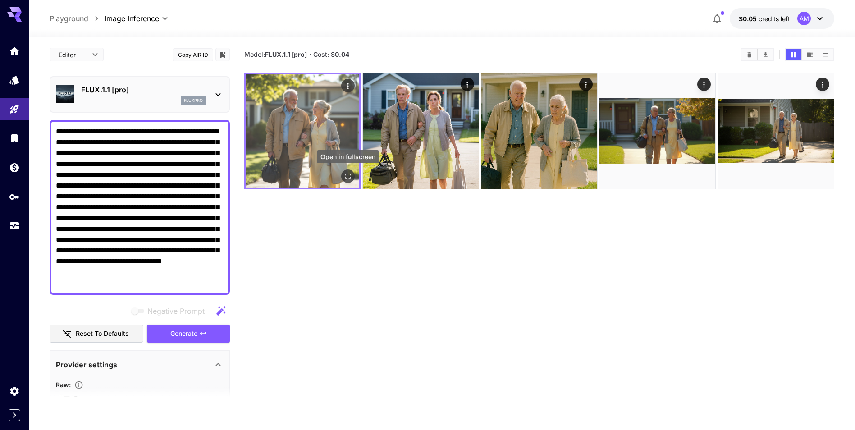
click at [348, 180] on icon "Open in fullscreen" at bounding box center [348, 176] width 9 height 9
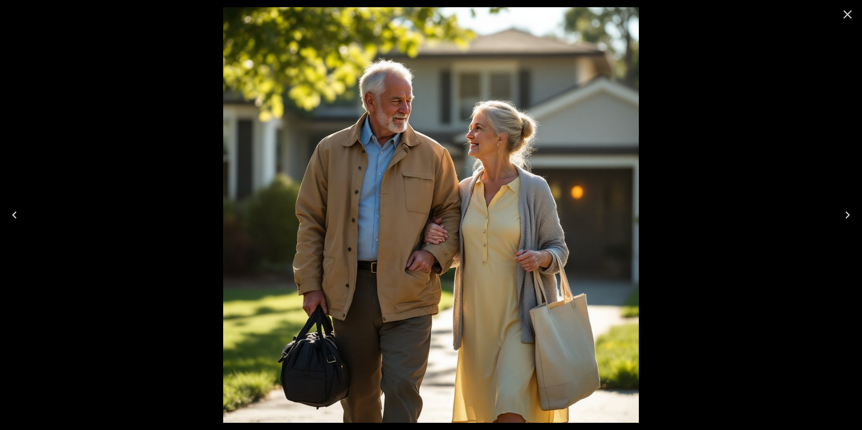
click at [800, 132] on div at bounding box center [431, 215] width 862 height 430
click at [850, 11] on icon "Close" at bounding box center [848, 14] width 9 height 9
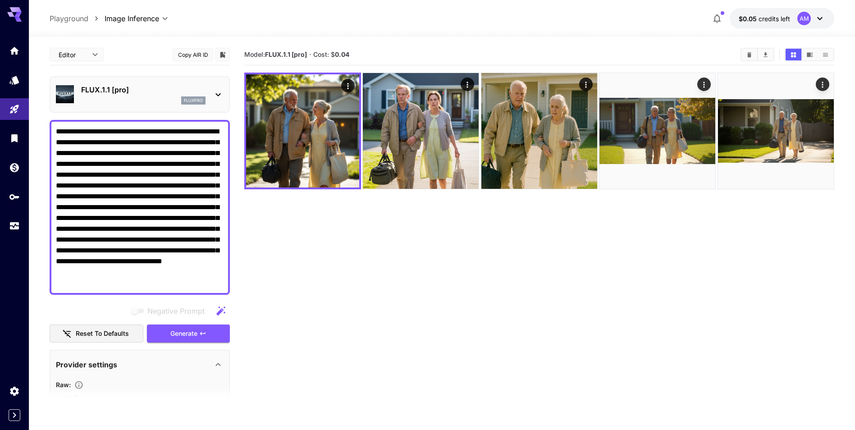
click at [179, 101] on div "fluxpro" at bounding box center [143, 100] width 124 height 8
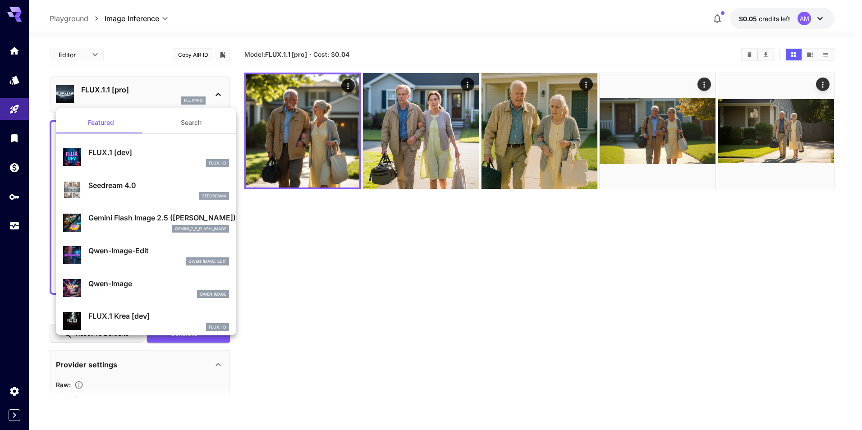
click at [521, 303] on div at bounding box center [431, 215] width 862 height 430
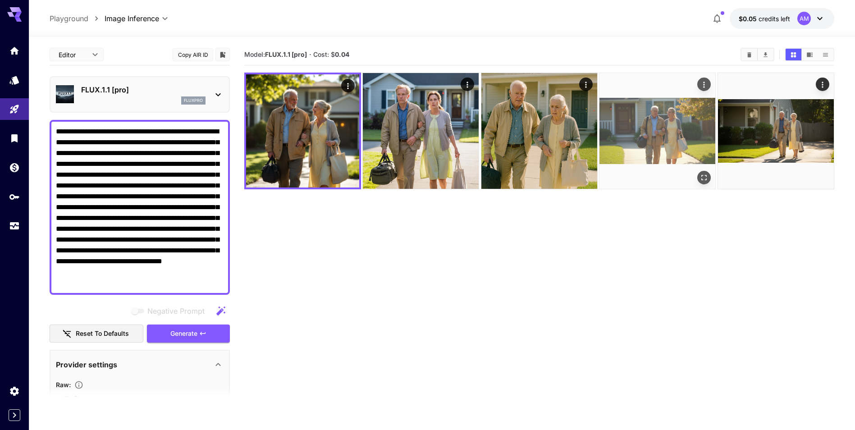
click at [639, 100] on img at bounding box center [658, 131] width 116 height 116
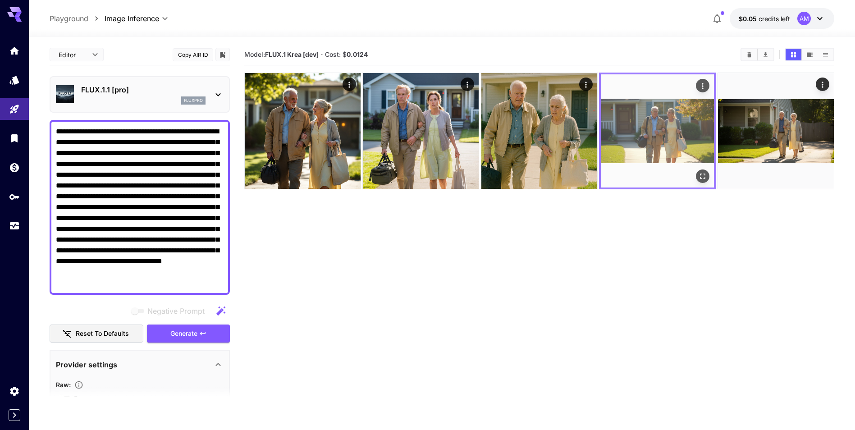
click at [656, 113] on img at bounding box center [657, 130] width 113 height 113
click at [699, 173] on button "Open in fullscreen" at bounding box center [704, 177] width 14 height 14
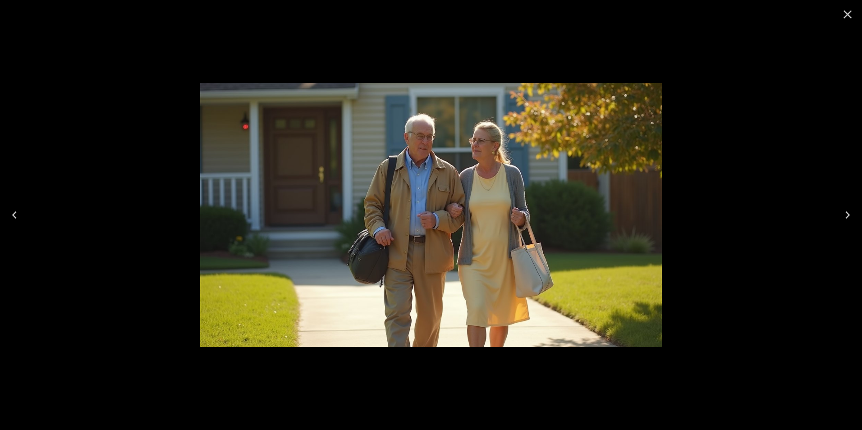
click at [849, 18] on icon "Close" at bounding box center [847, 14] width 14 height 14
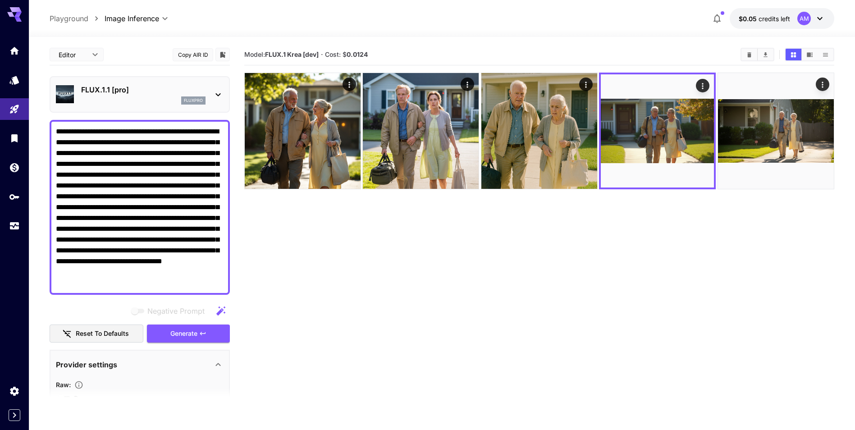
click at [117, 99] on div "fluxpro" at bounding box center [143, 100] width 124 height 8
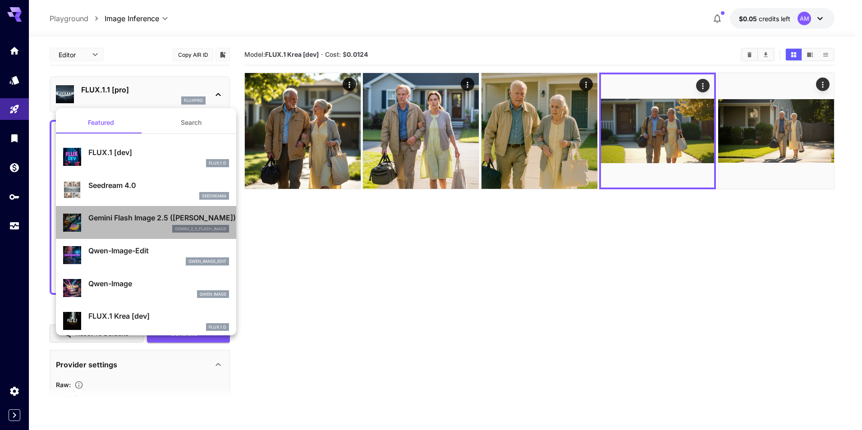
click at [149, 219] on p "Gemini Flash Image 2.5 ([PERSON_NAME])" at bounding box center [158, 217] width 141 height 11
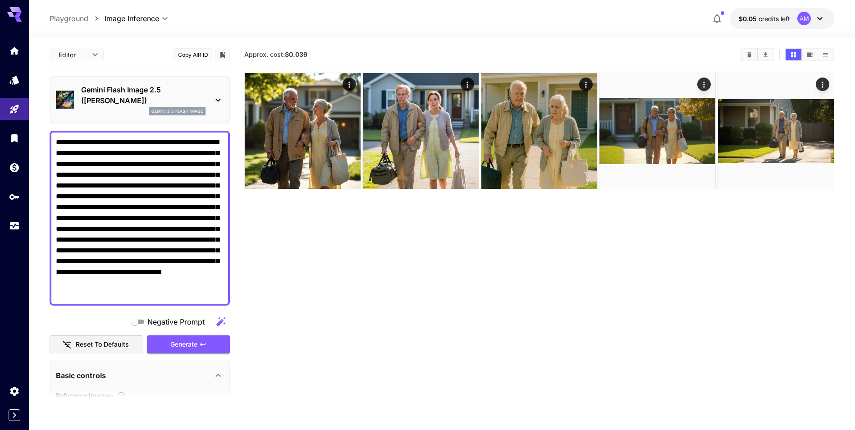
click at [146, 85] on p "Gemini Flash Image 2.5 ([PERSON_NAME])" at bounding box center [143, 95] width 124 height 22
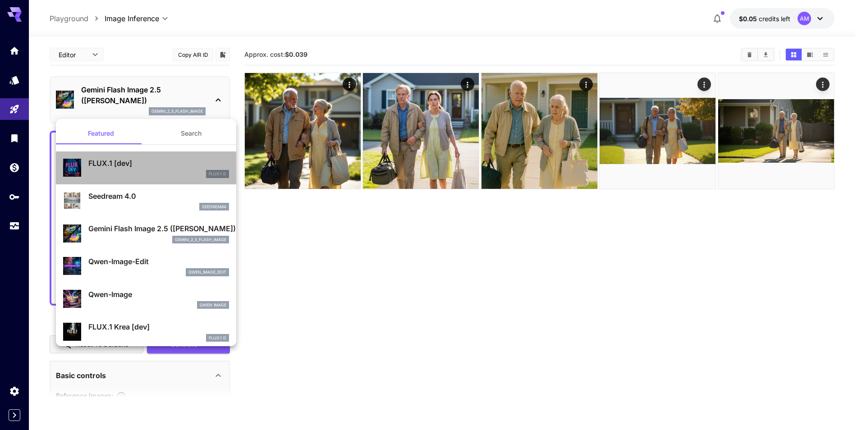
click at [151, 165] on p "FLUX.1 [dev]" at bounding box center [158, 163] width 141 height 11
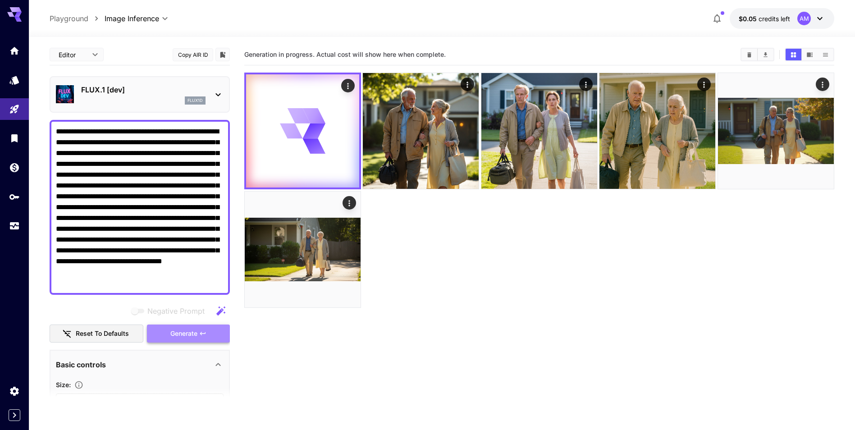
click at [206, 335] on icon "button" at bounding box center [202, 333] width 7 height 7
click at [148, 96] on div "flux1d" at bounding box center [143, 100] width 124 height 8
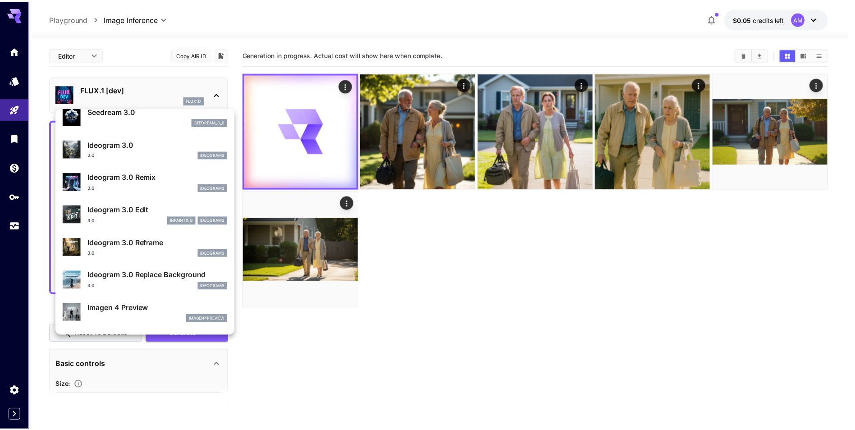
scroll to position [407, 0]
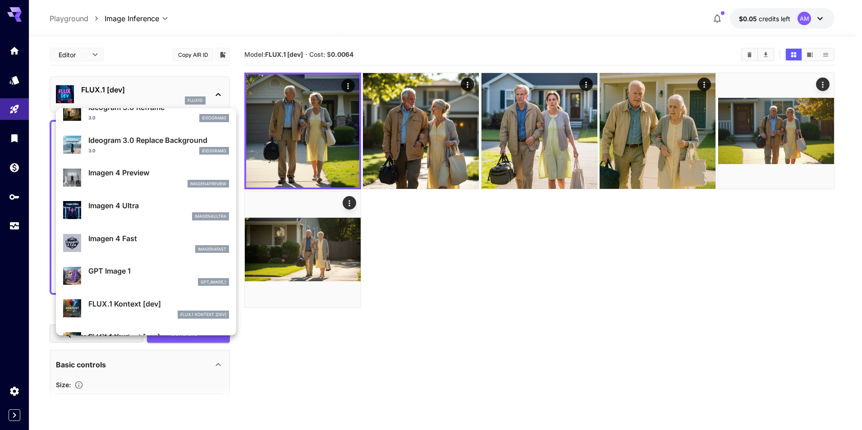
click at [317, 124] on div at bounding box center [431, 215] width 862 height 430
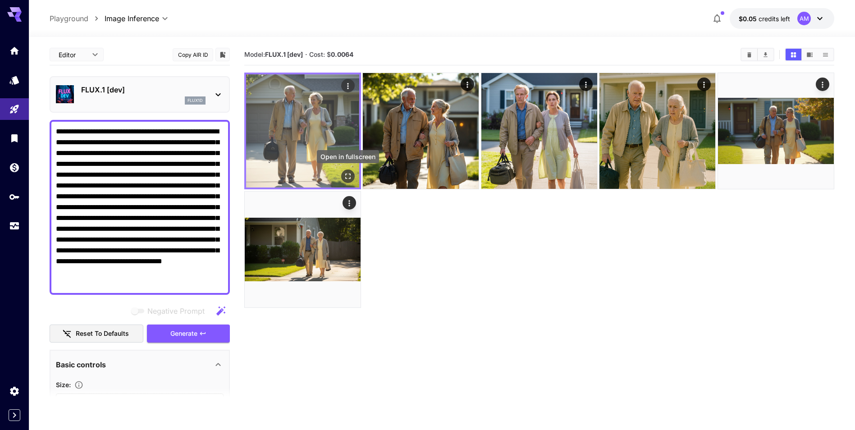
drag, startPoint x: 350, startPoint y: 170, endPoint x: 346, endPoint y: 173, distance: 5.3
click at [347, 172] on button "Open in fullscreen" at bounding box center [348, 177] width 14 height 14
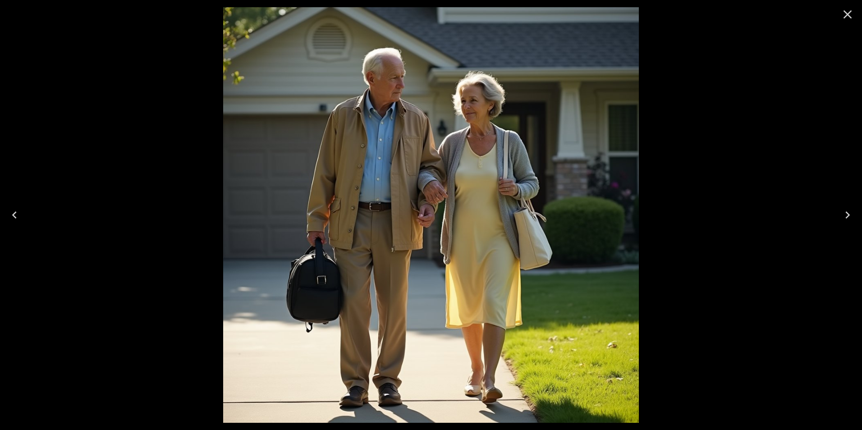
click at [777, 148] on div at bounding box center [431, 215] width 862 height 430
click at [844, 16] on icon "Close" at bounding box center [847, 14] width 14 height 14
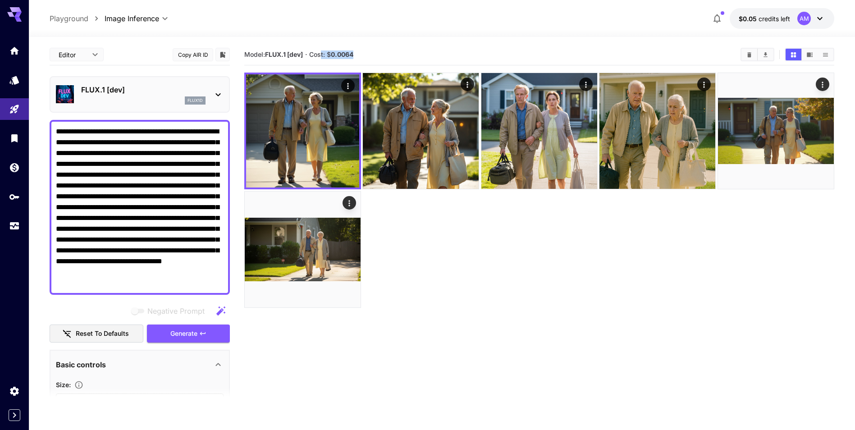
drag, startPoint x: 324, startPoint y: 55, endPoint x: 360, endPoint y: 51, distance: 36.2
click at [360, 51] on section "Model: FLUX.1 [dev] · Cost: $ 0.0064" at bounding box center [488, 54] width 489 height 11
click at [362, 46] on div "Model: FLUX.1 [dev] · Cost: $ 0.0064" at bounding box center [539, 54] width 590 height 21
drag, startPoint x: 331, startPoint y: 52, endPoint x: 368, endPoint y: 49, distance: 37.6
click at [368, 49] on div "Model: FLUX.1 [dev] · Cost: $ 0.0064" at bounding box center [539, 55] width 590 height 14
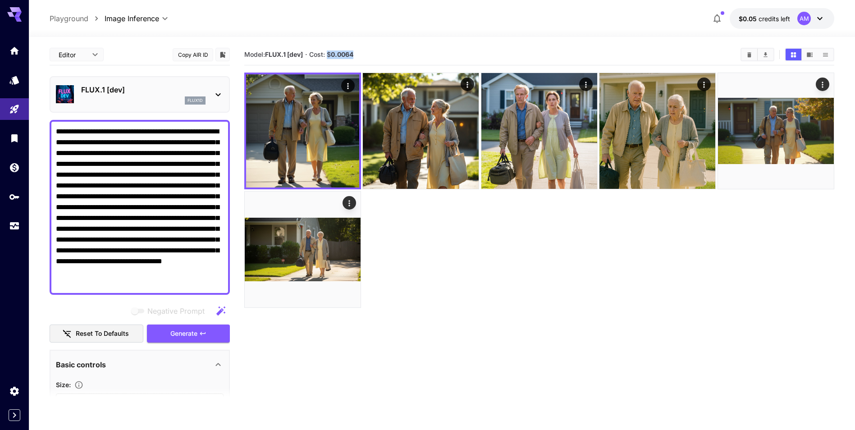
copy span "$ 0.0064"
click at [420, 46] on div "Model: FLUX.1 [dev] · Cost: $ 0.0064" at bounding box center [539, 54] width 590 height 21
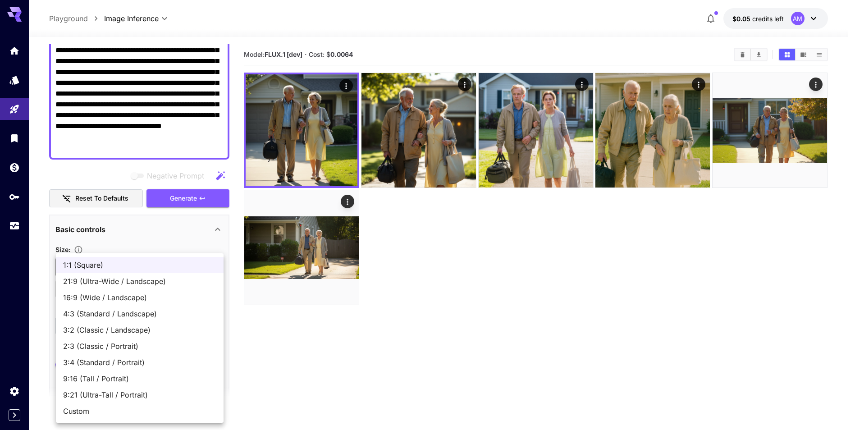
click at [131, 271] on body "**********" at bounding box center [427, 250] width 855 height 501
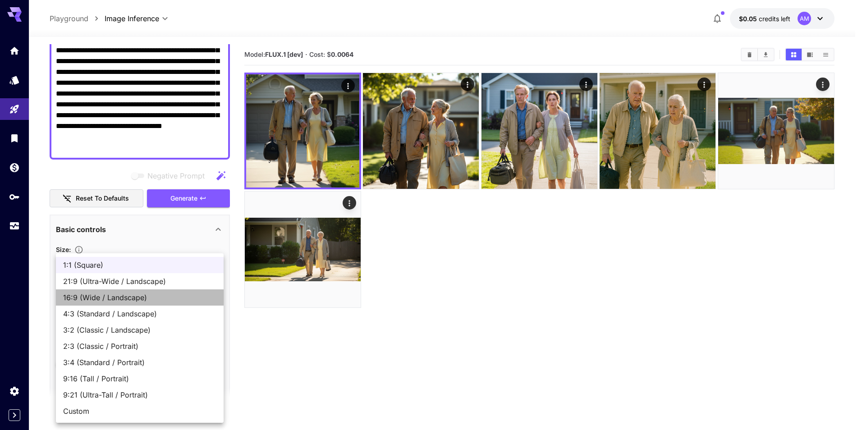
click at [122, 298] on span "16:9 (Wide / Landscape)" at bounding box center [139, 297] width 153 height 11
type input "**********"
type input "****"
type input "***"
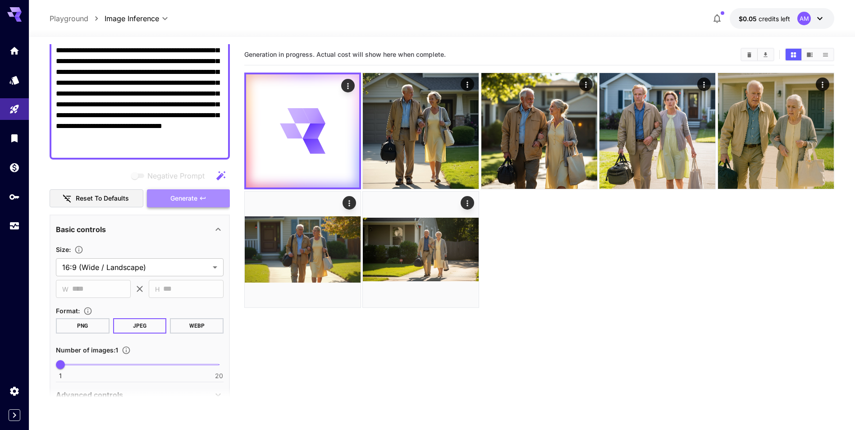
click at [188, 203] on span "Generate" at bounding box center [183, 198] width 27 height 11
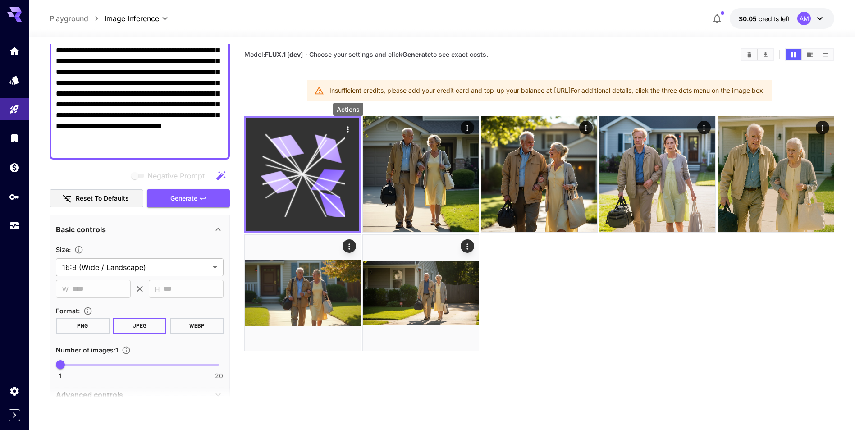
click at [348, 129] on icon "Actions" at bounding box center [348, 129] width 9 height 9
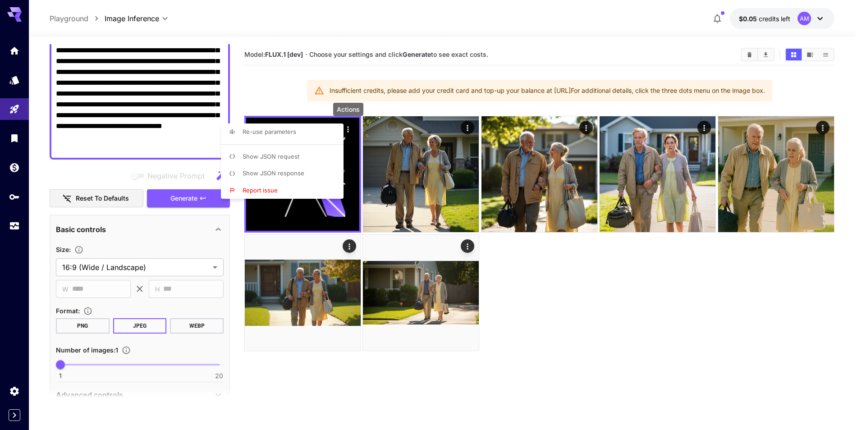
click at [359, 50] on div at bounding box center [431, 215] width 862 height 430
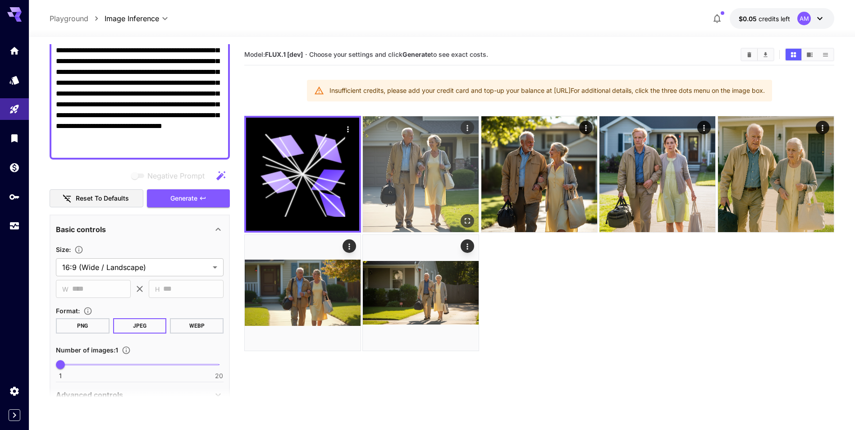
click at [424, 131] on img at bounding box center [421, 174] width 116 height 116
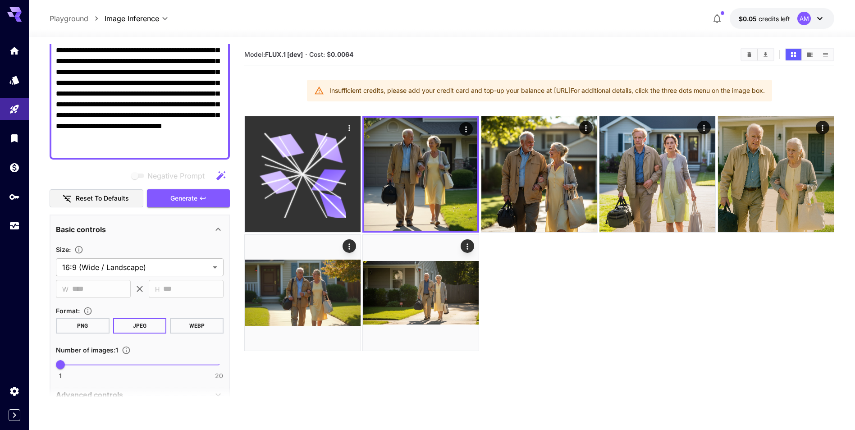
click at [327, 163] on icon at bounding box center [302, 174] width 87 height 87
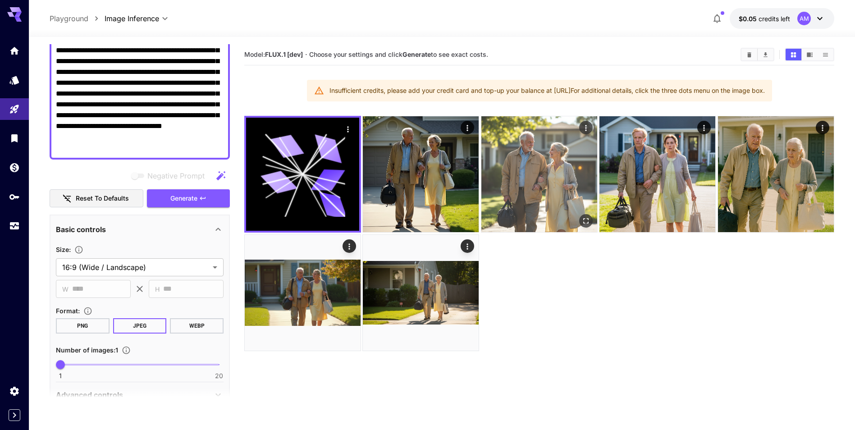
click at [526, 132] on img at bounding box center [540, 174] width 116 height 116
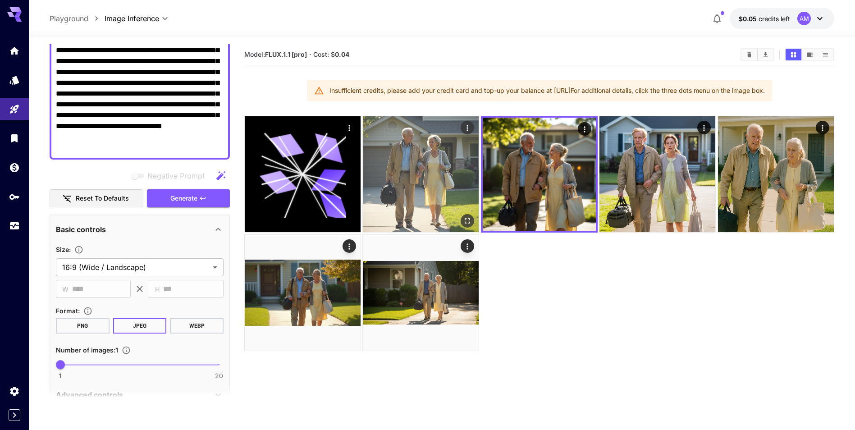
click at [449, 147] on img at bounding box center [421, 174] width 116 height 116
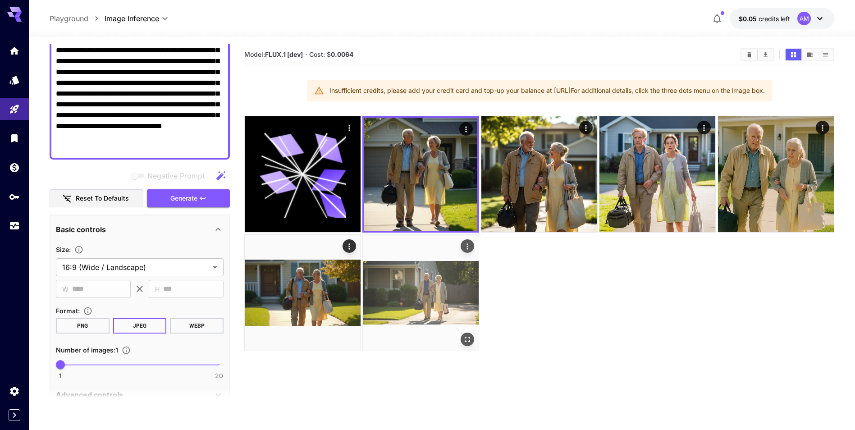
click at [388, 269] on img at bounding box center [421, 293] width 116 height 116
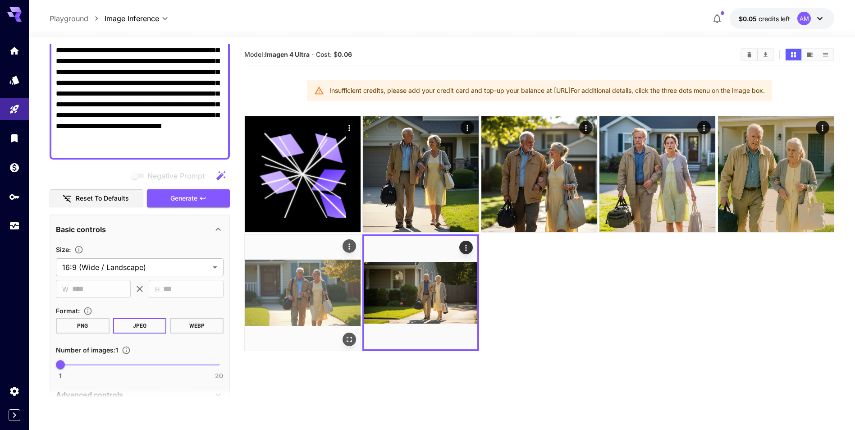
click at [342, 266] on img at bounding box center [303, 293] width 116 height 116
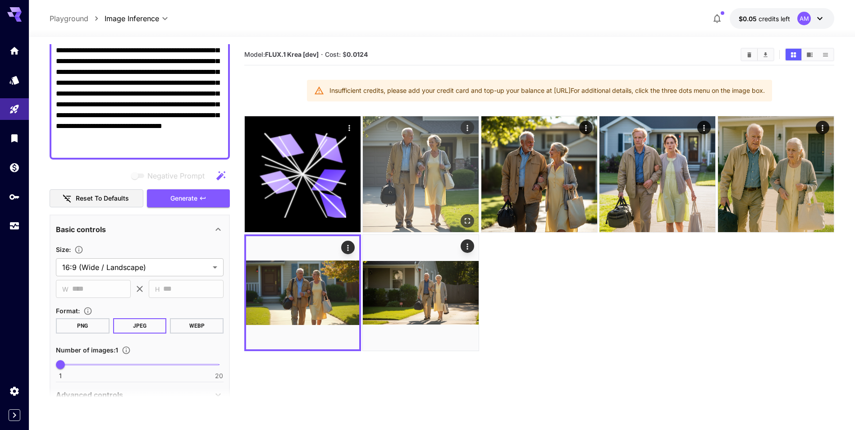
click at [387, 152] on img at bounding box center [421, 174] width 116 height 116
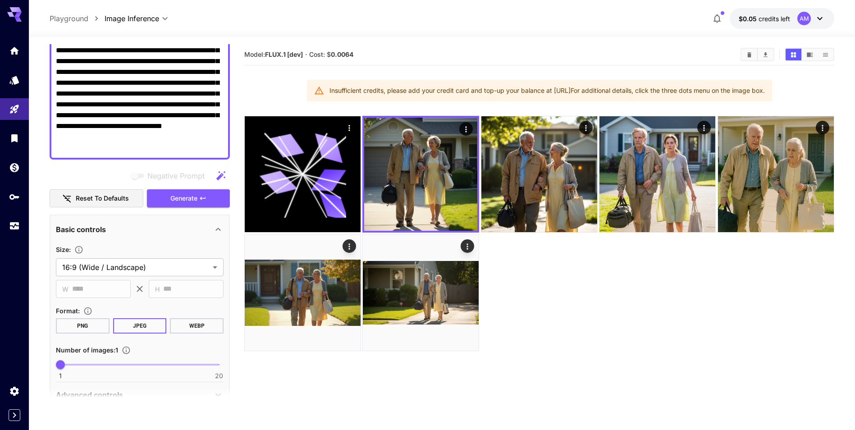
scroll to position [0, 0]
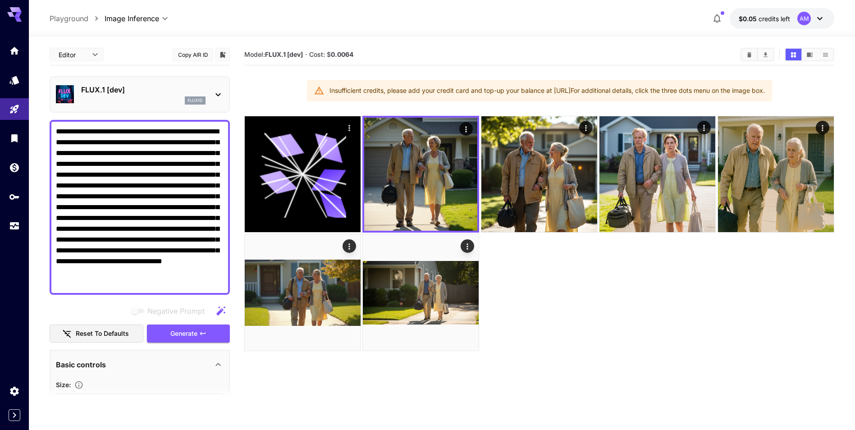
click at [210, 99] on div "FLUX.1 [dev] flux1d" at bounding box center [140, 95] width 168 height 28
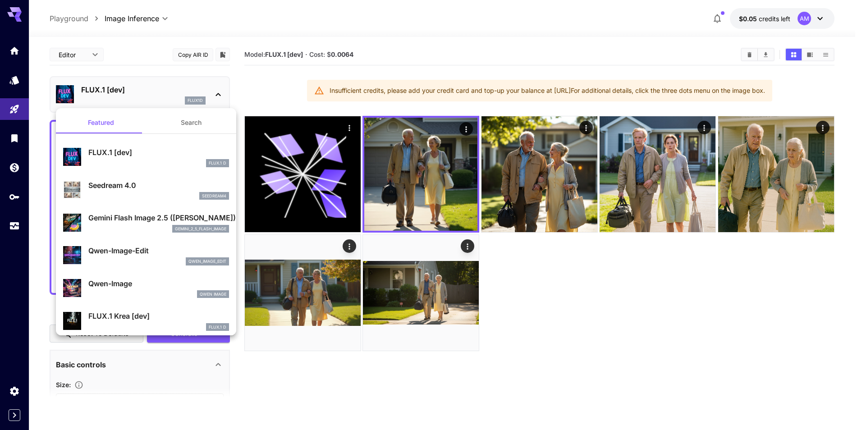
click at [14, 390] on div at bounding box center [431, 215] width 862 height 430
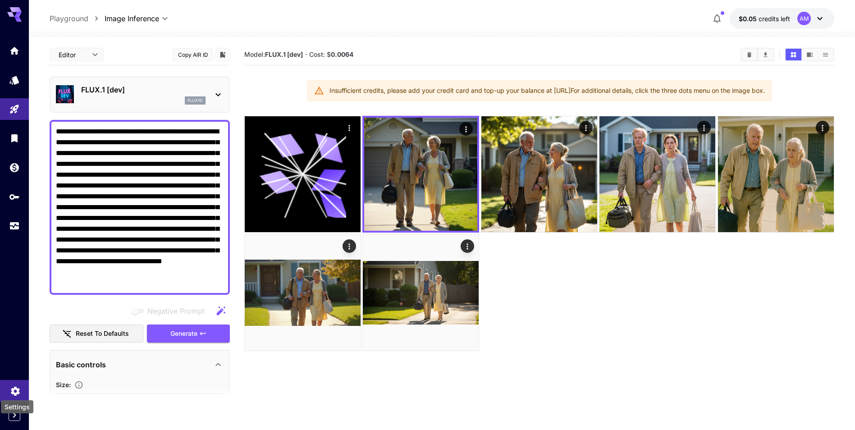
click at [14, 389] on icon "Settings" at bounding box center [15, 388] width 11 height 11
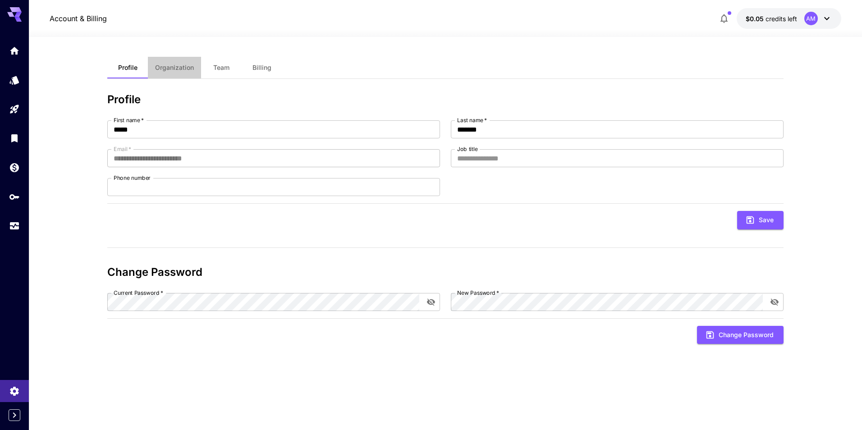
click at [176, 76] on button "Organization" at bounding box center [174, 68] width 53 height 22
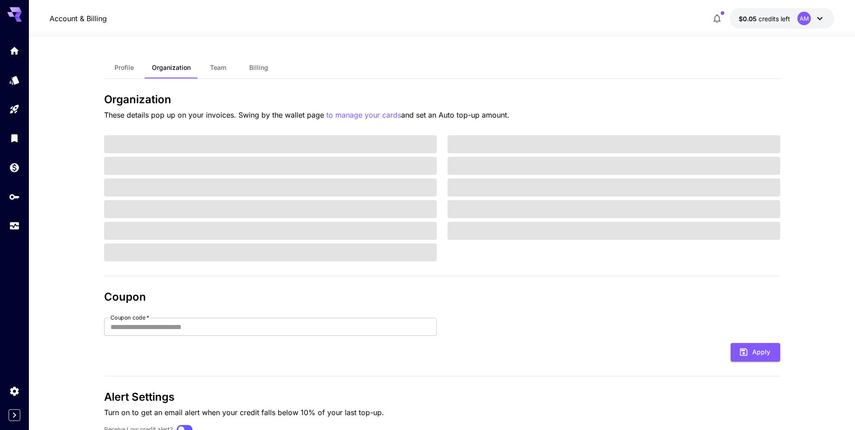
click at [222, 66] on span "Team" at bounding box center [218, 68] width 16 height 8
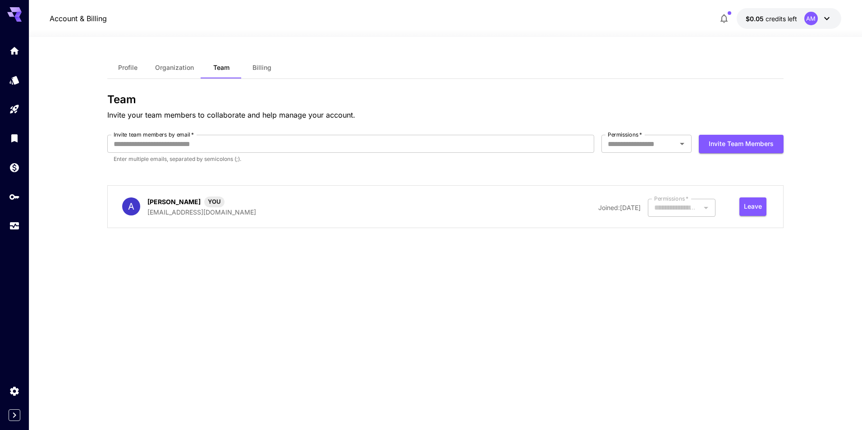
click at [253, 70] on span "Billing" at bounding box center [261, 68] width 19 height 8
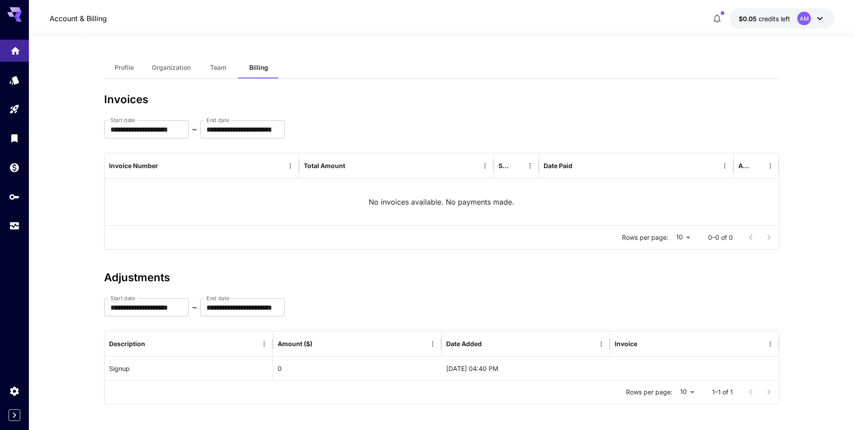
click at [9, 61] on link at bounding box center [14, 51] width 29 height 22
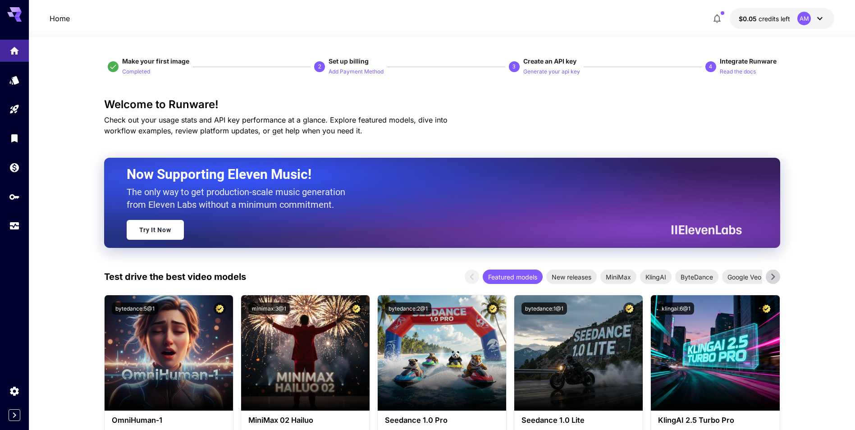
click at [353, 100] on h3 "Welcome to Runware!" at bounding box center [442, 104] width 676 height 13
drag, startPoint x: 112, startPoint y: 57, endPoint x: 208, endPoint y: 60, distance: 96.1
click at [208, 60] on div "Make your first image Completed 2 Set up billing Add Payment Method 3 Create an…" at bounding box center [442, 67] width 676 height 20
drag, startPoint x: 116, startPoint y: 59, endPoint x: 191, endPoint y: 55, distance: 74.9
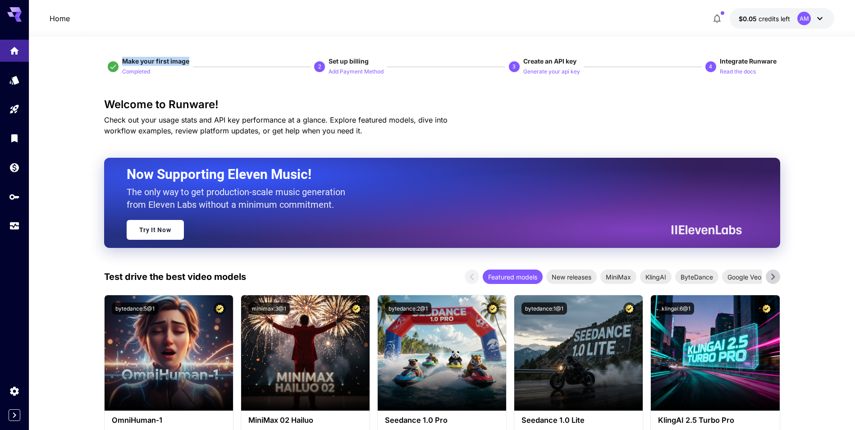
drag, startPoint x: 191, startPoint y: 55, endPoint x: 194, endPoint y: 117, distance: 62.3
click at [194, 117] on span "Check out your usage stats and API key performance at a glance. Explore feature…" at bounding box center [276, 125] width 344 height 20
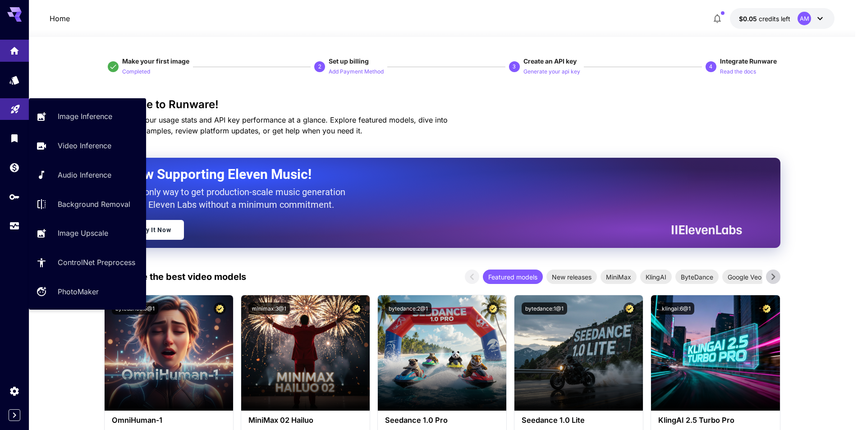
click at [19, 106] on icon "Playground" at bounding box center [15, 106] width 11 height 11
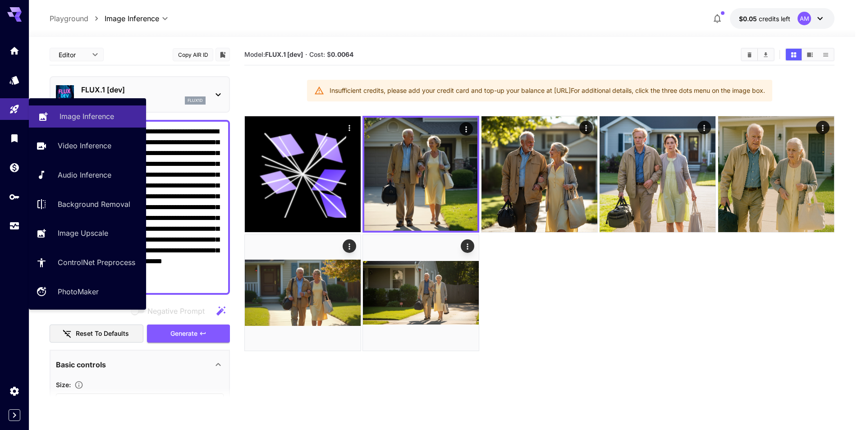
click at [57, 118] on link "Image Inference" at bounding box center [87, 117] width 117 height 22
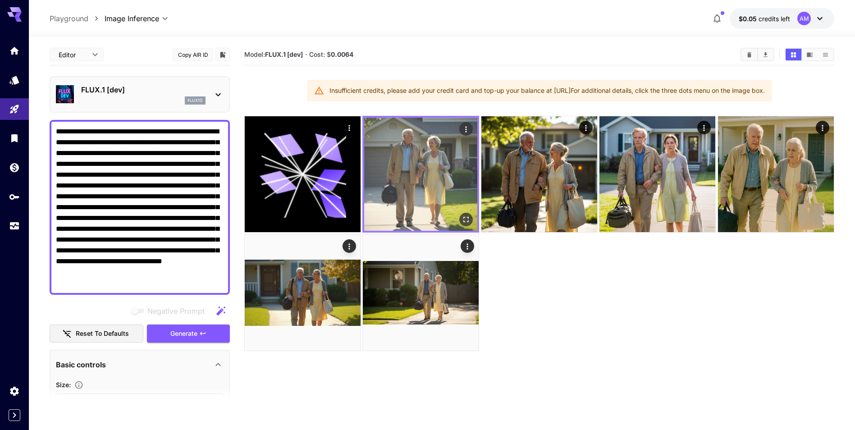
click at [403, 155] on img at bounding box center [420, 174] width 113 height 113
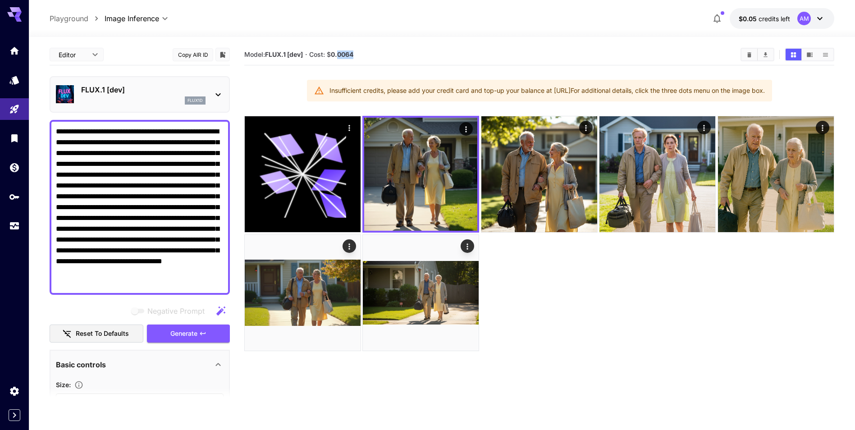
drag, startPoint x: 340, startPoint y: 55, endPoint x: 367, endPoint y: 54, distance: 27.5
click at [367, 54] on section "Model: FLUX.1 [dev] · Cost: $ 0.0064" at bounding box center [488, 54] width 489 height 11
drag, startPoint x: 367, startPoint y: 54, endPoint x: 474, endPoint y: 65, distance: 107.4
click at [474, 65] on div "Model: FLUX.1 [dev] · Cost: $ 0.0064" at bounding box center [539, 54] width 590 height 21
drag, startPoint x: 335, startPoint y: 58, endPoint x: 369, endPoint y: 60, distance: 34.3
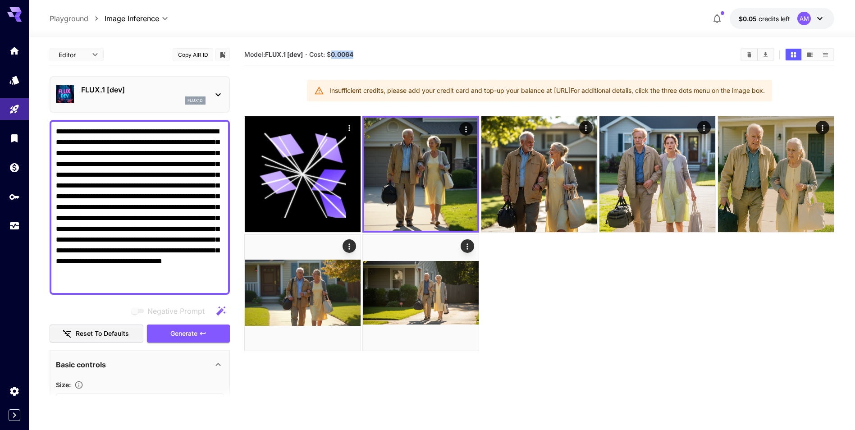
click at [369, 60] on section "Model: FLUX.1 [dev] · Cost: $ 0.0064" at bounding box center [488, 54] width 489 height 11
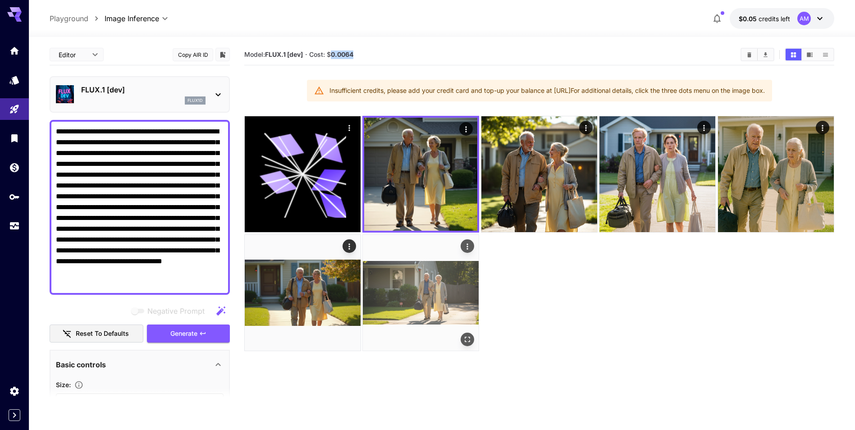
click at [400, 297] on img at bounding box center [421, 293] width 116 height 116
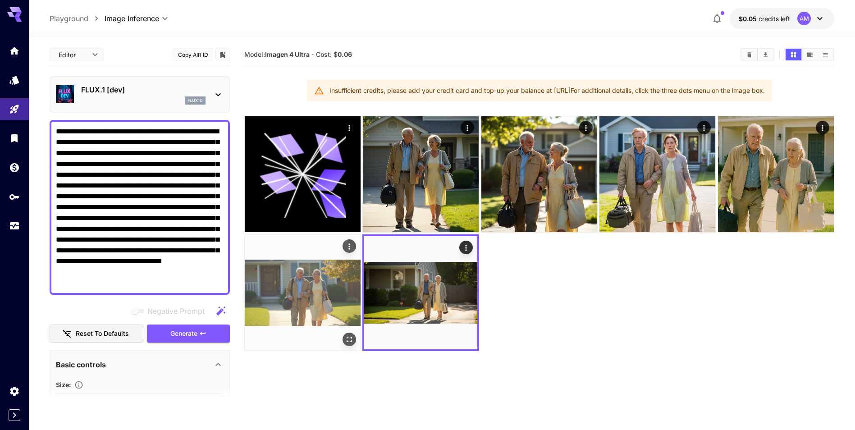
click at [298, 268] on img at bounding box center [303, 293] width 116 height 116
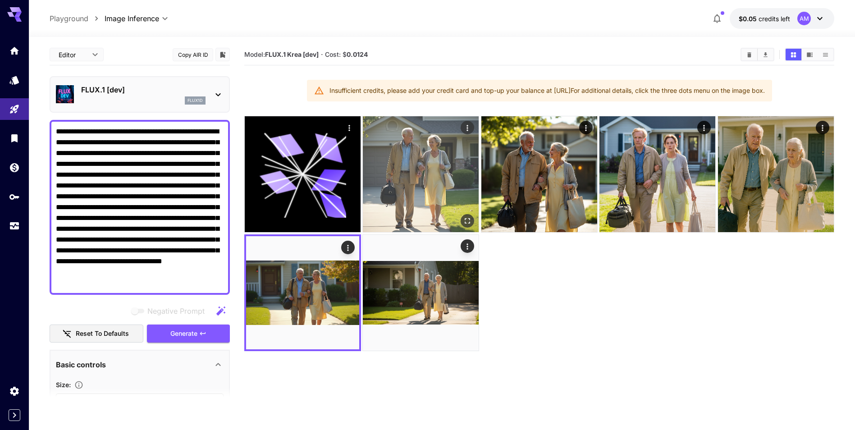
click at [442, 151] on img at bounding box center [421, 174] width 116 height 116
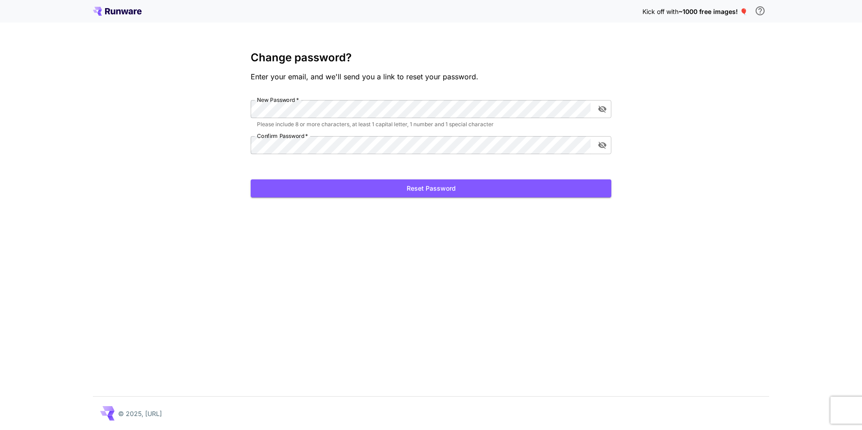
click at [389, 106] on div "Change password? Enter your email, and we'll send you a link to reset your pass…" at bounding box center [431, 124] width 361 height 146
click at [600, 108] on icon "toggle password visibility" at bounding box center [602, 109] width 8 height 7
click at [462, 124] on p "Please include 8 or more characters, at least 1 capital letter, 1 number and 1 …" at bounding box center [431, 124] width 348 height 9
